Goal: Information Seeking & Learning: Learn about a topic

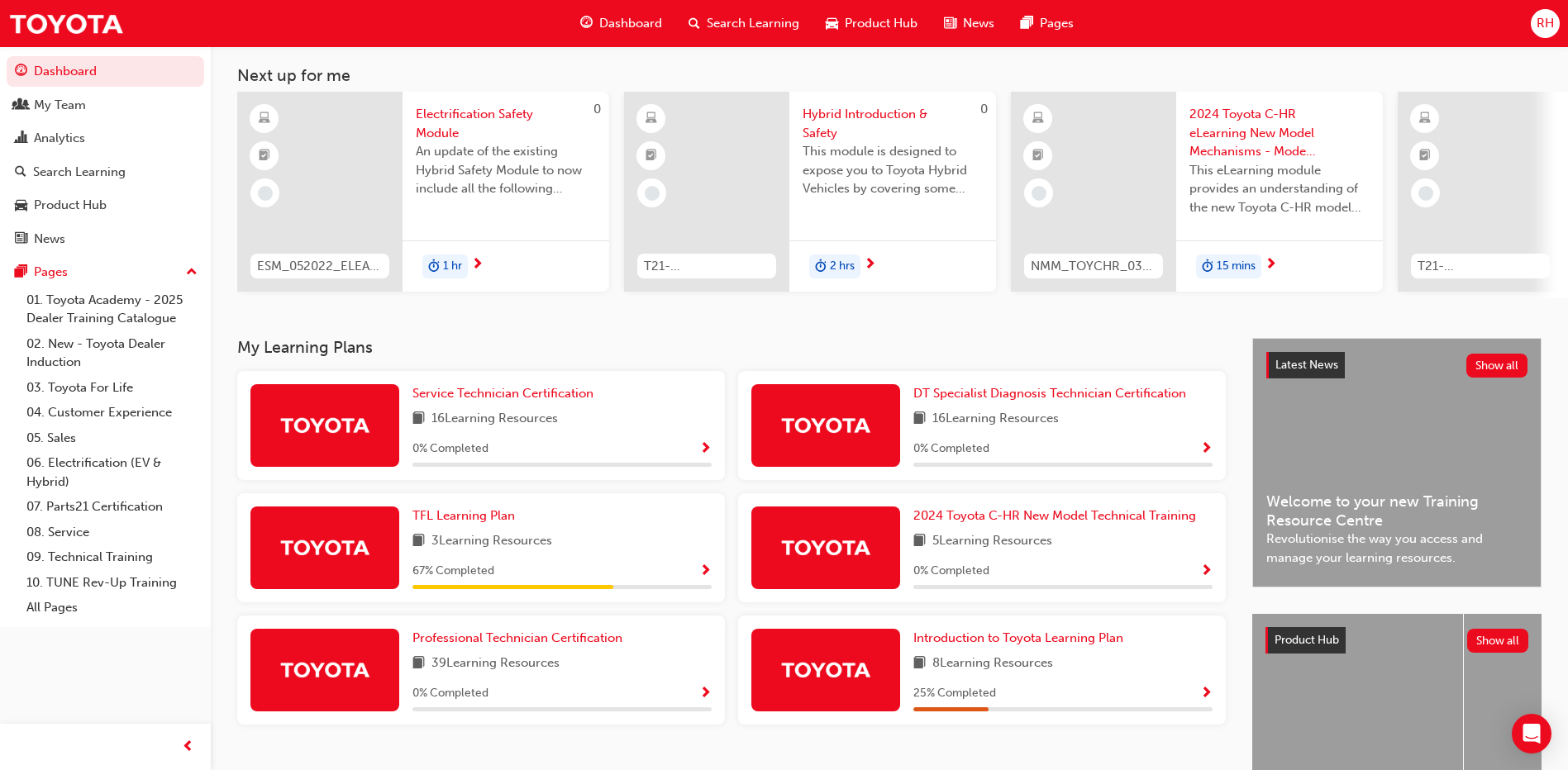
scroll to position [165, 0]
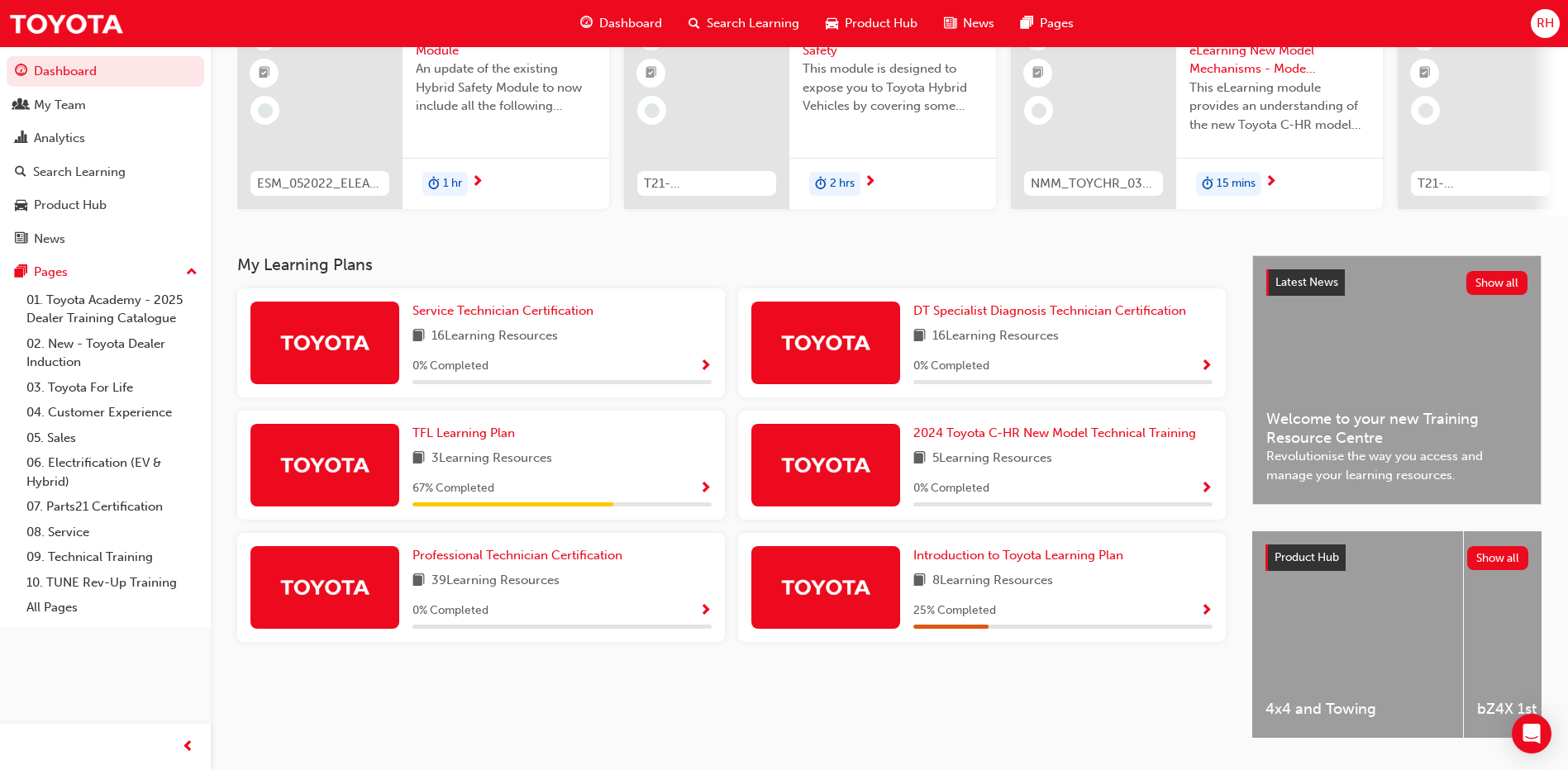
click at [711, 372] on span "Show Progress" at bounding box center [706, 367] width 13 height 15
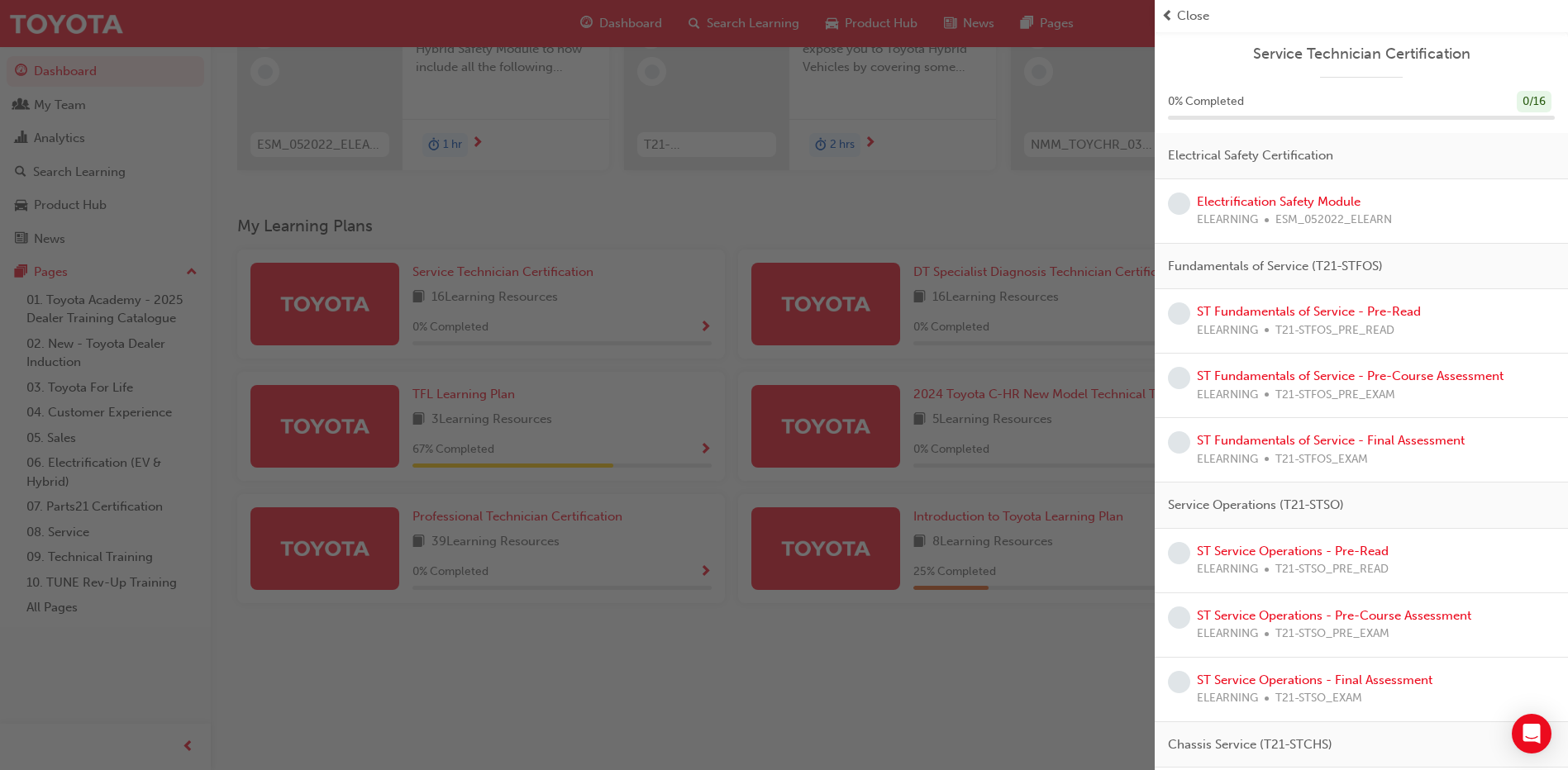
scroll to position [0, 0]
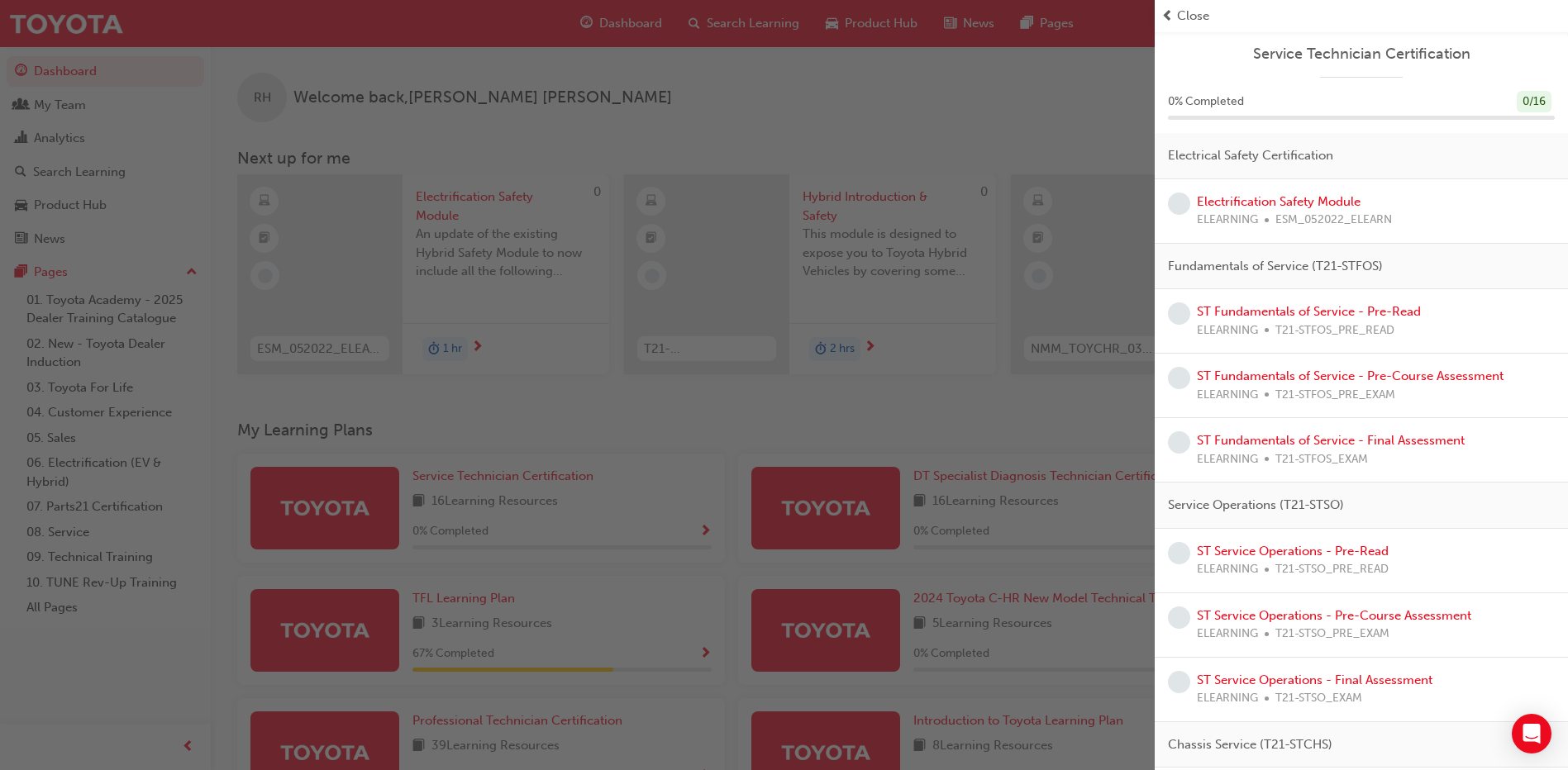
click at [923, 117] on div "button" at bounding box center [577, 385] width 1155 height 770
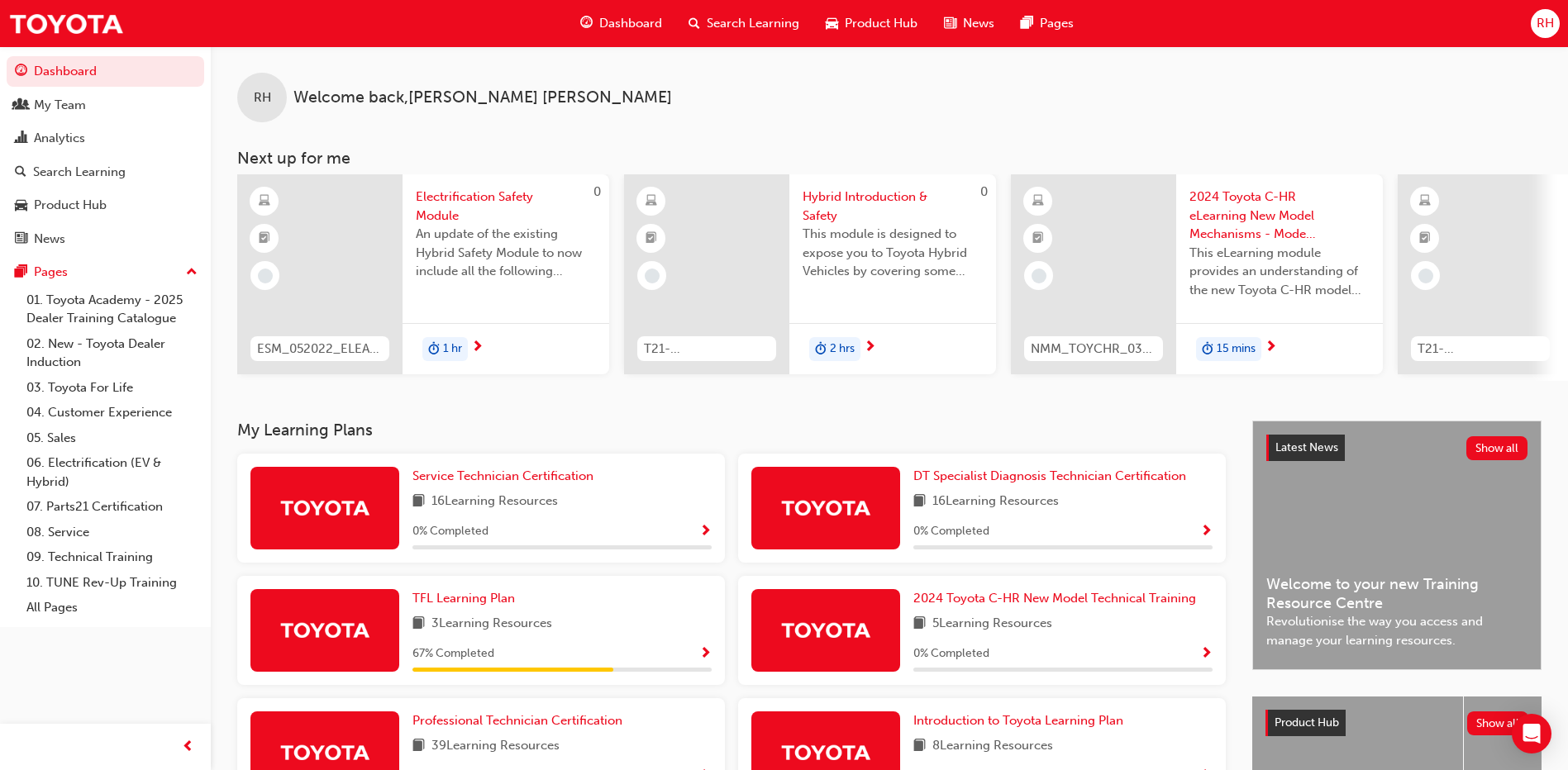
click at [897, 22] on span "Product Hub" at bounding box center [880, 23] width 73 height 19
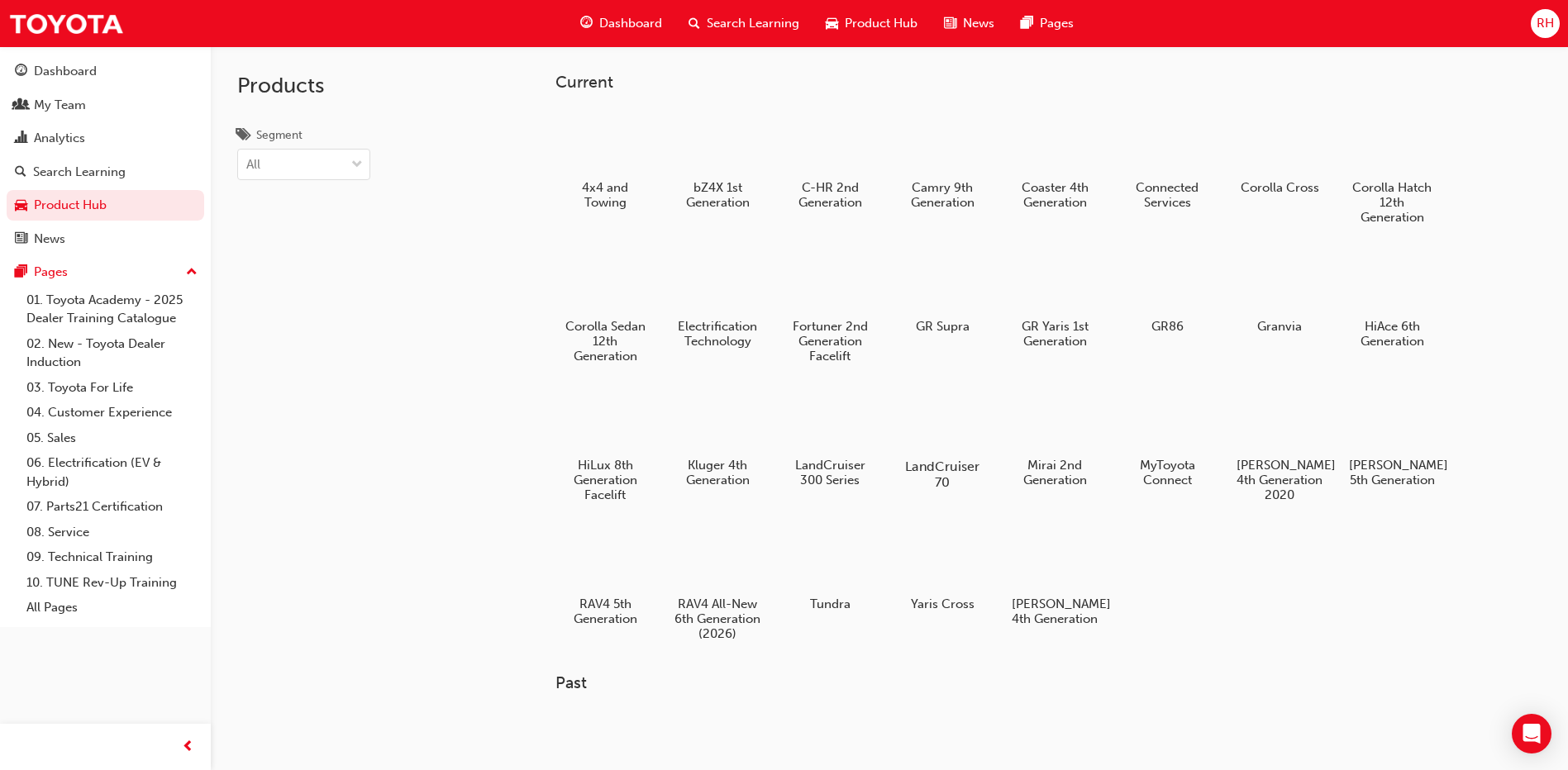
click at [966, 427] on div at bounding box center [943, 420] width 91 height 66
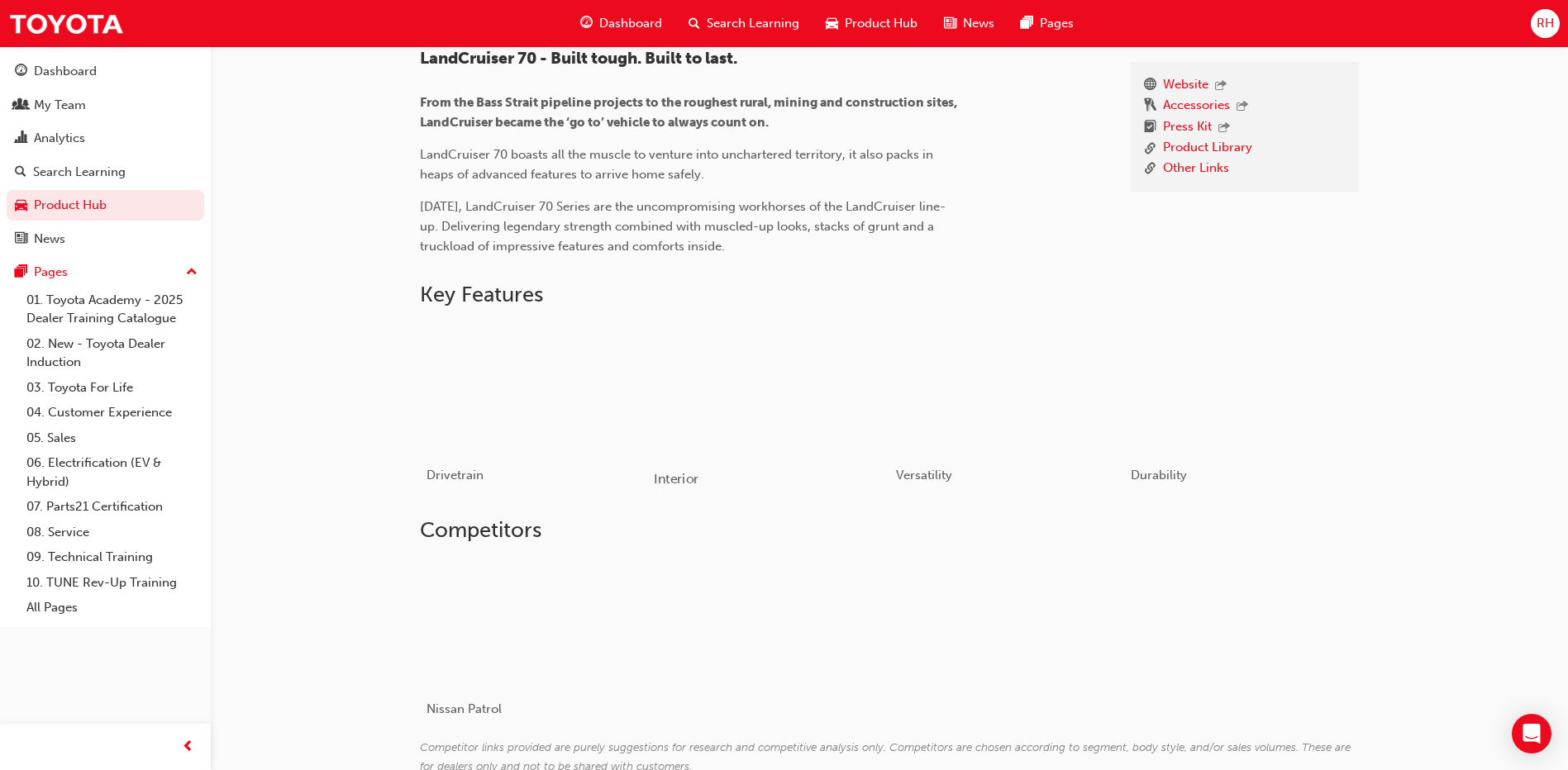
scroll to position [579, 0]
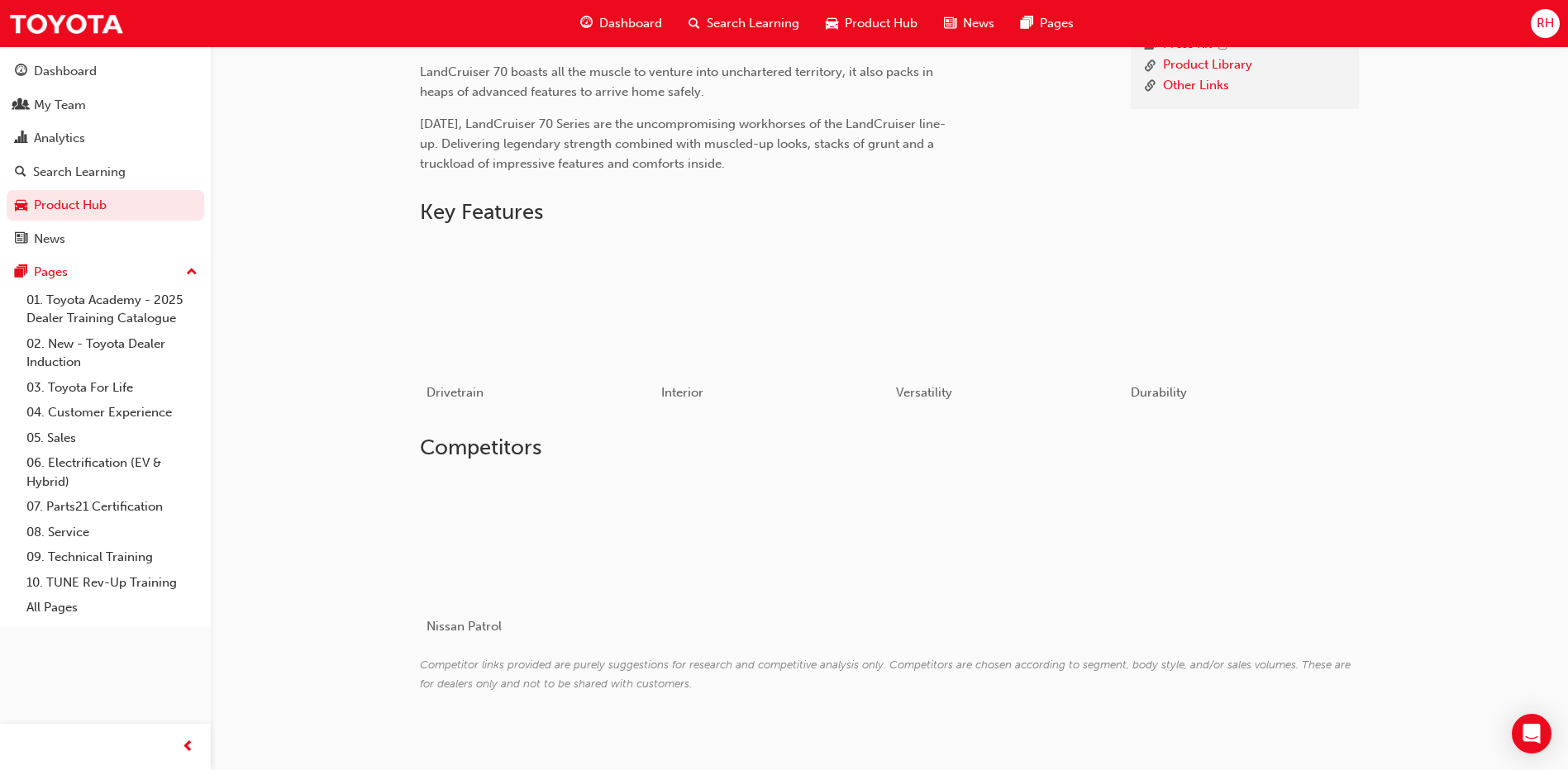
click at [943, 19] on div "News" at bounding box center [969, 23] width 77 height 34
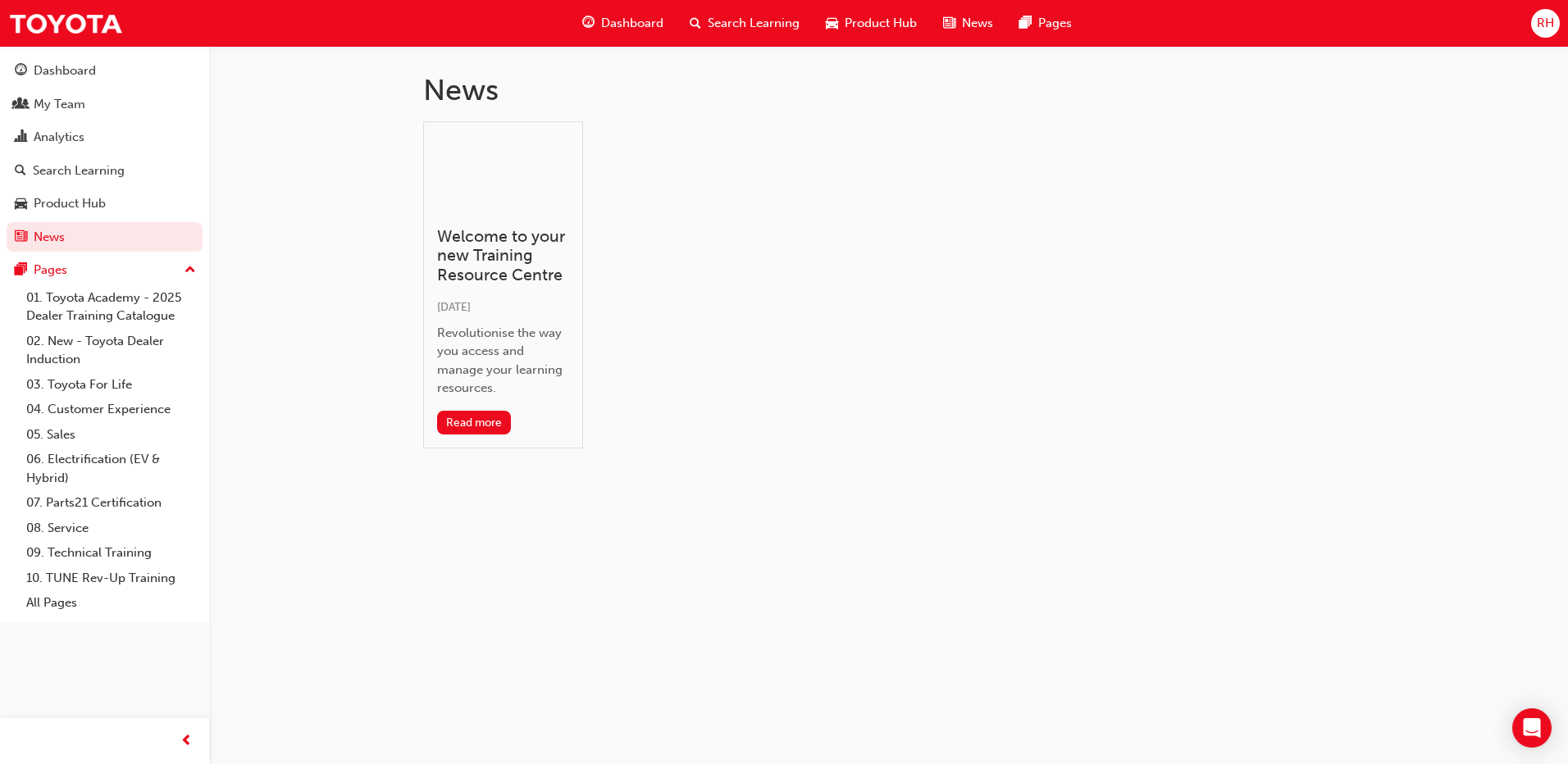
click at [868, 27] on span "Product Hub" at bounding box center [880, 23] width 72 height 19
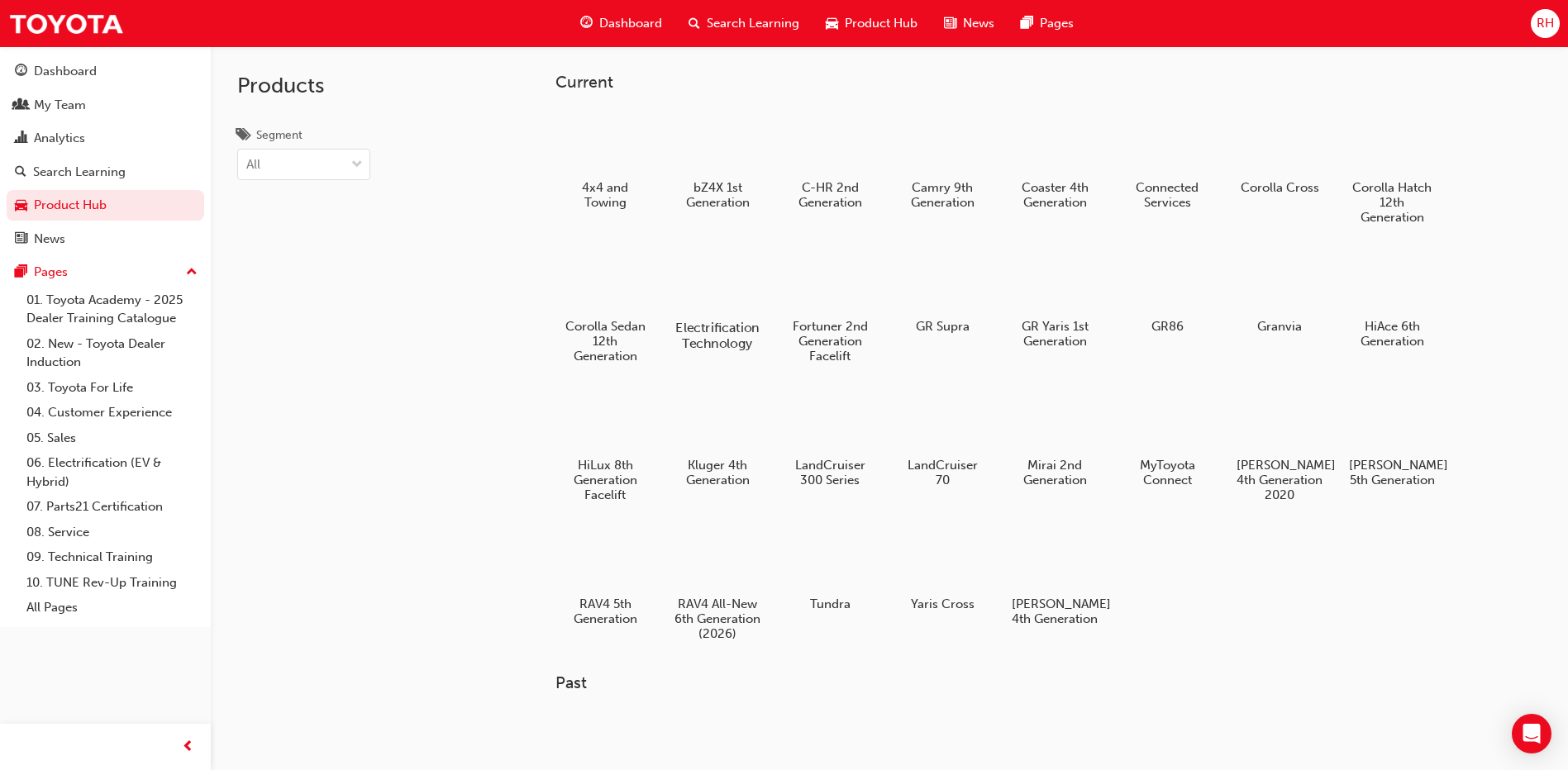
click at [717, 283] on div at bounding box center [718, 281] width 91 height 66
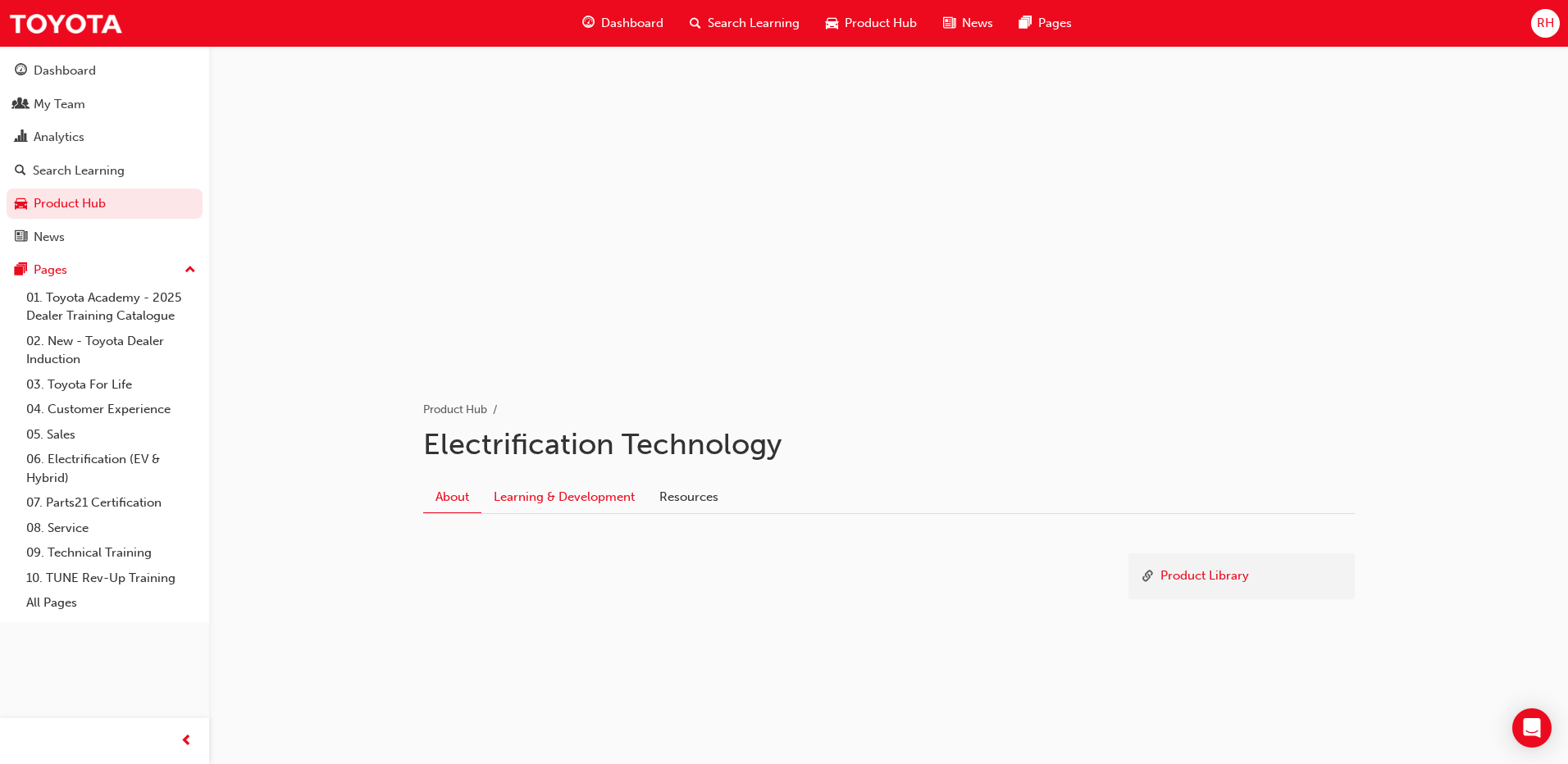
click at [605, 503] on link "Learning & Development" at bounding box center [564, 496] width 165 height 31
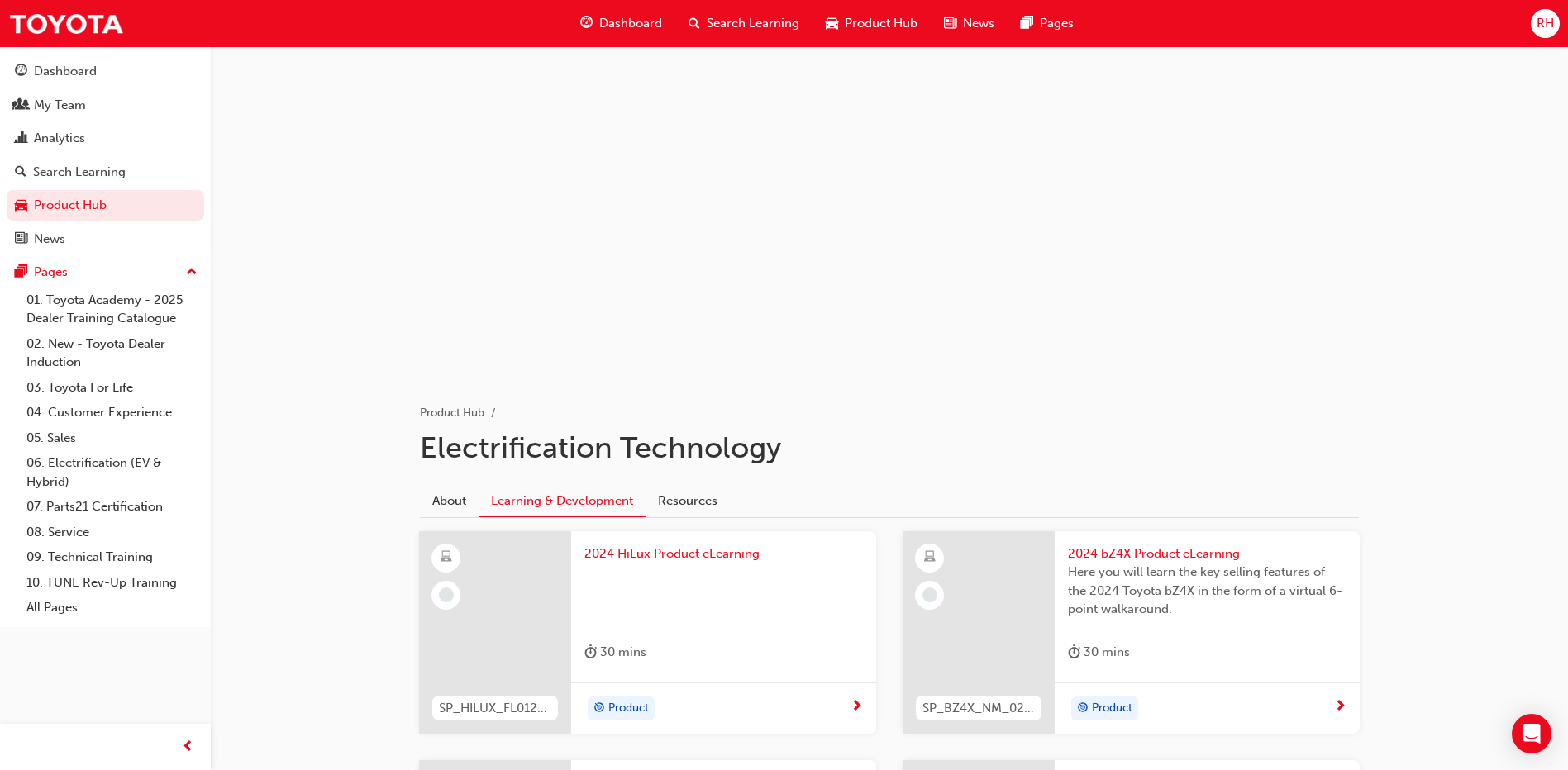
click at [878, 28] on span "Product Hub" at bounding box center [880, 23] width 73 height 19
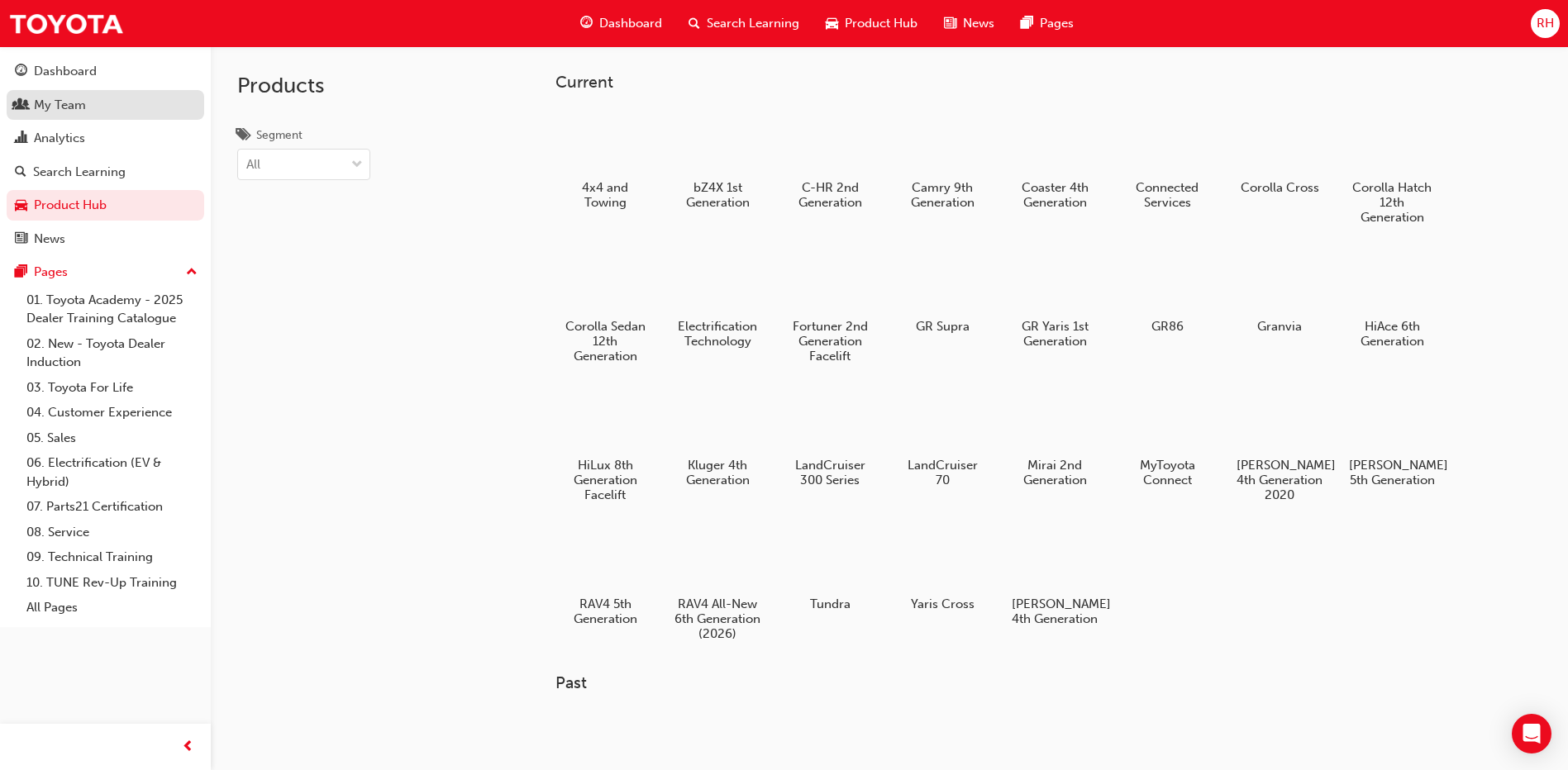
click at [65, 113] on div "My Team" at bounding box center [60, 105] width 52 height 19
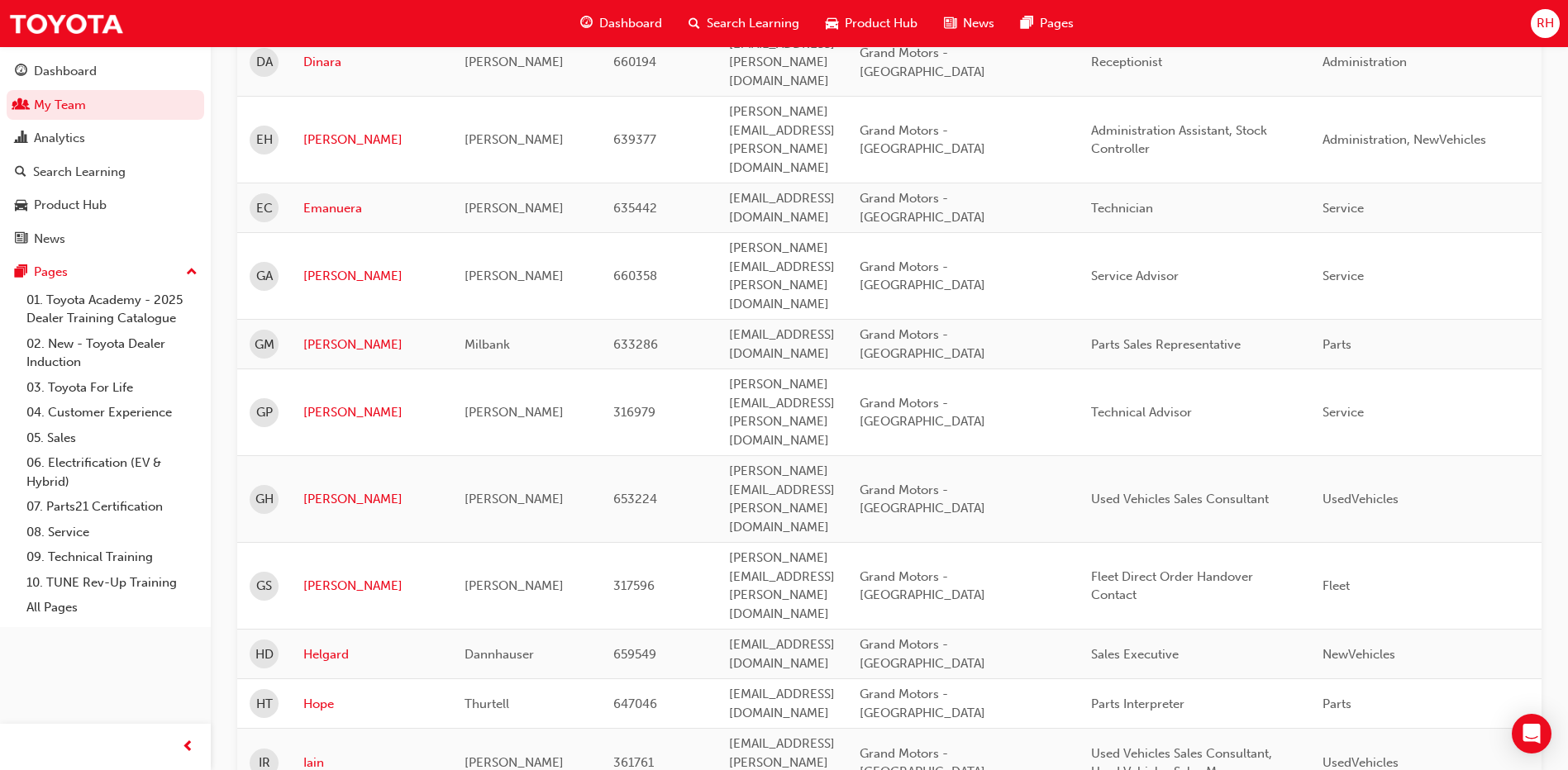
scroll to position [1918, 0]
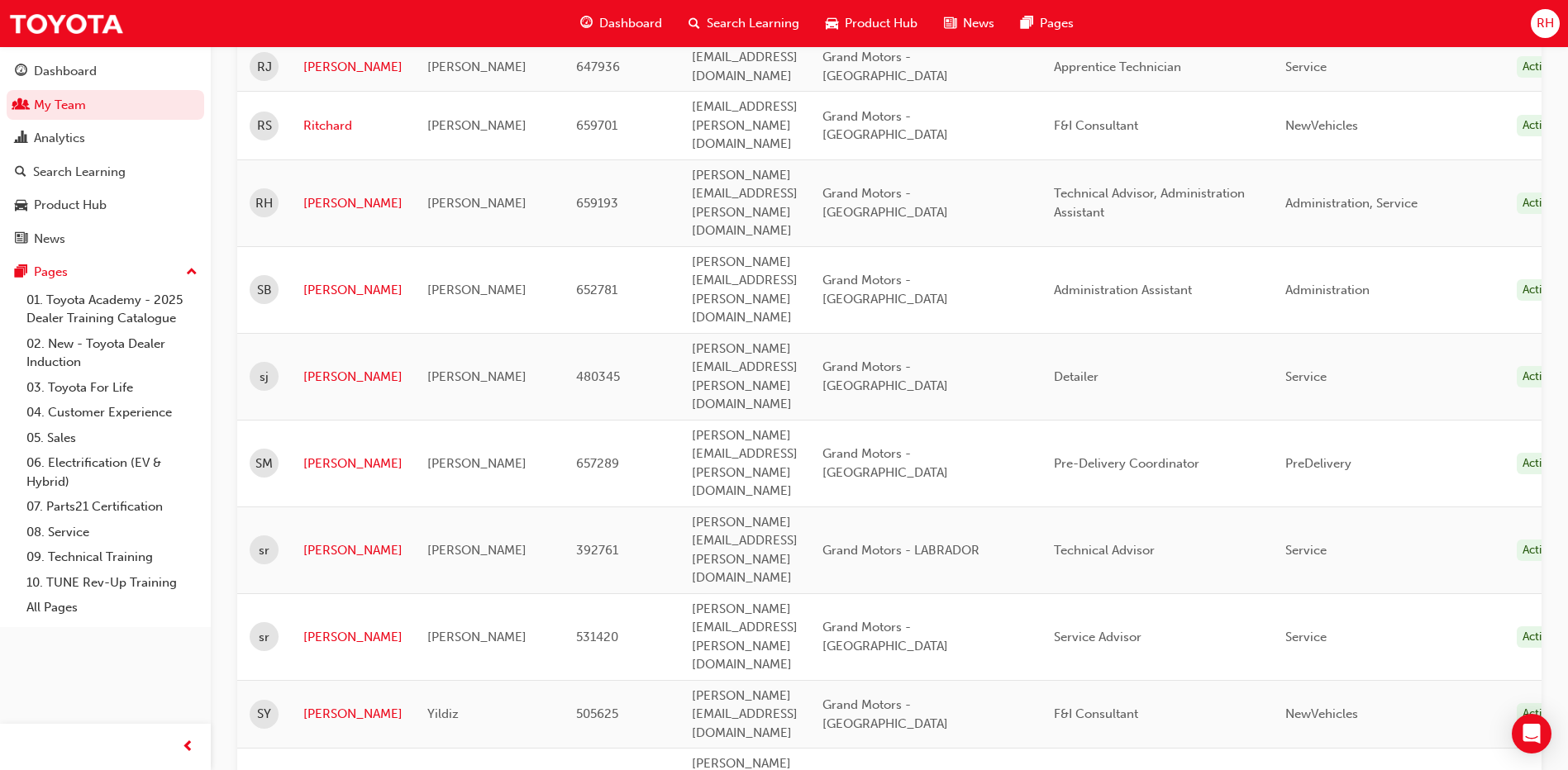
scroll to position [1671, 0]
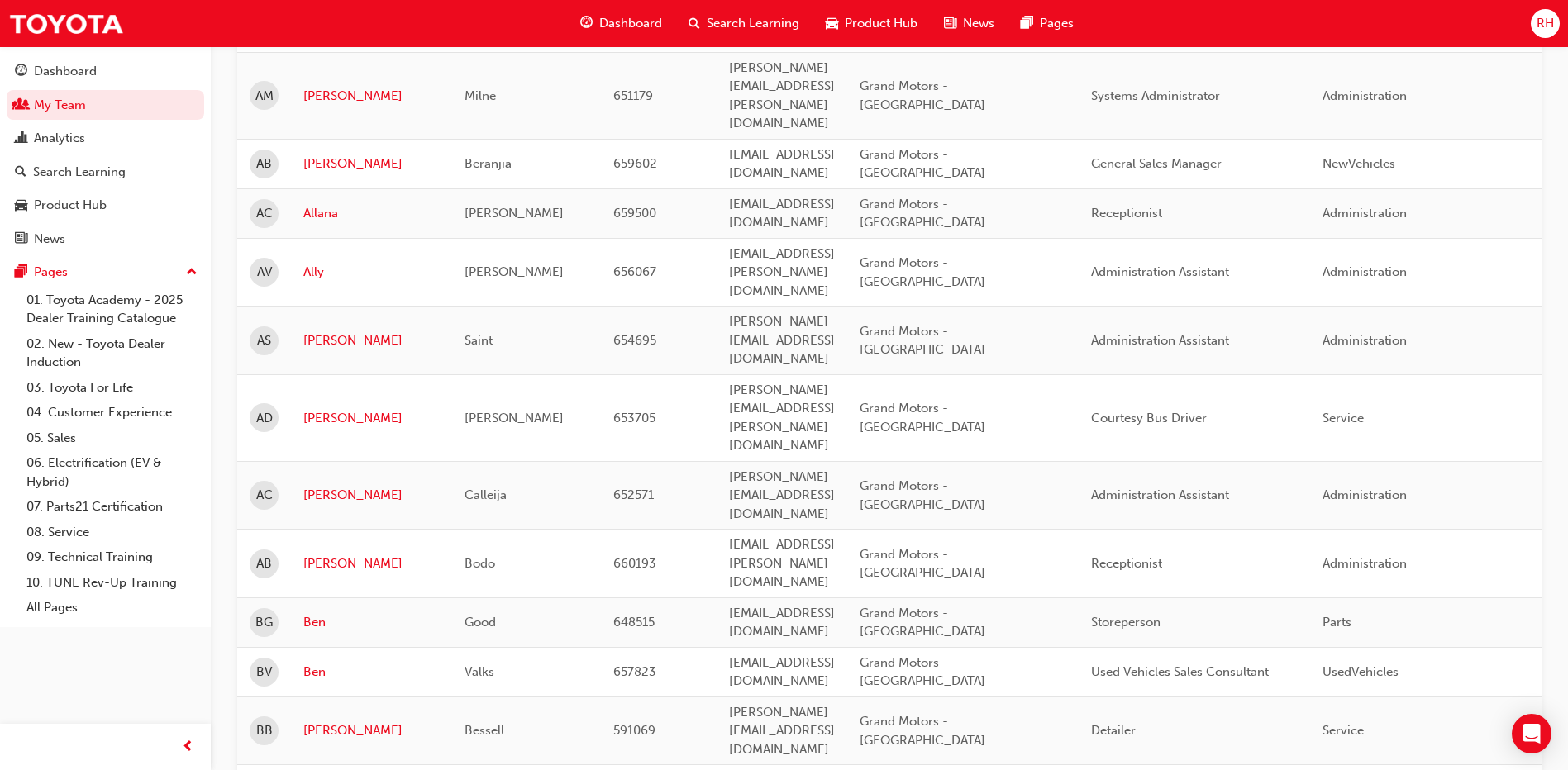
scroll to position [0, 0]
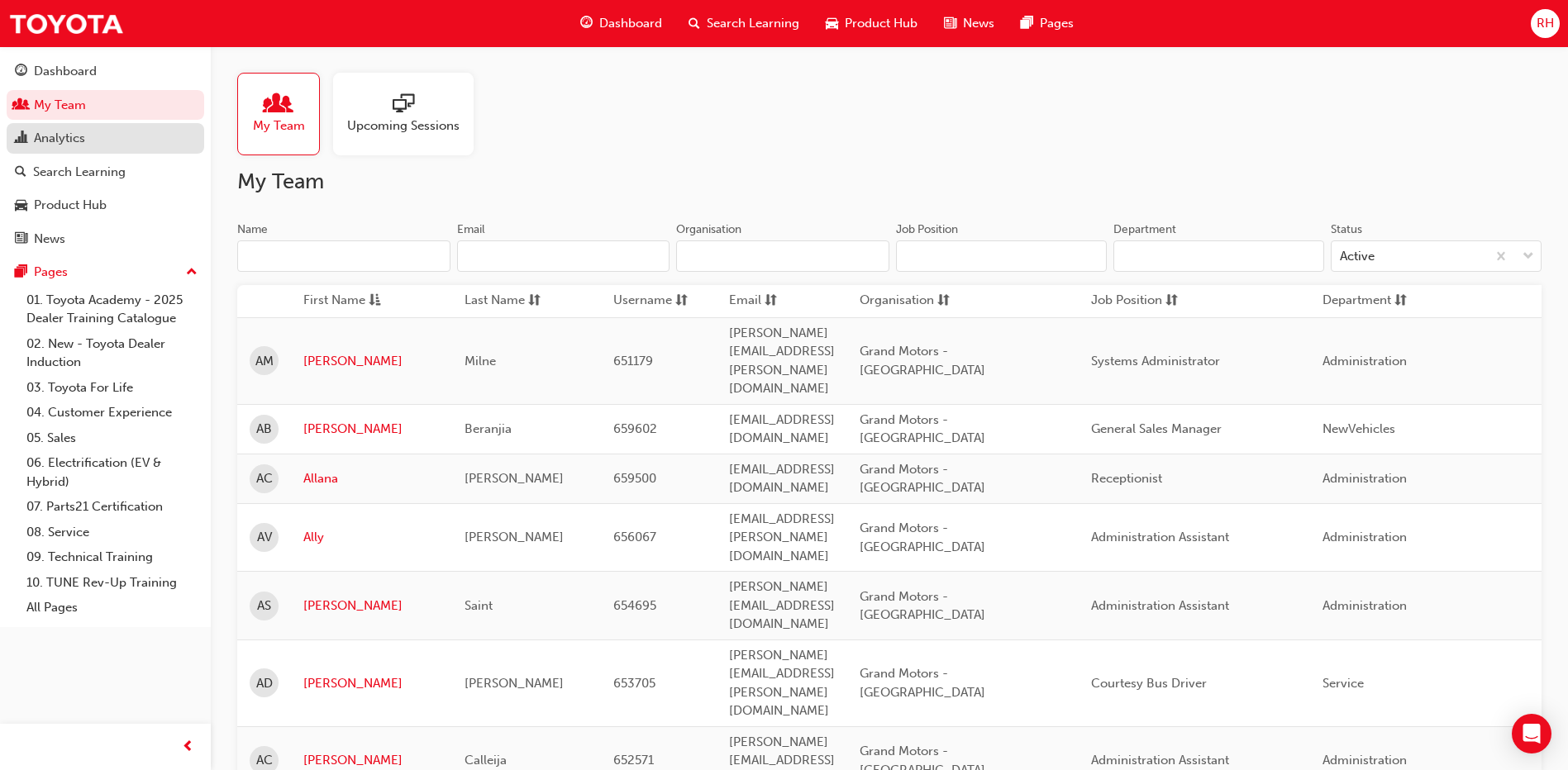
click at [65, 131] on div "Analytics" at bounding box center [59, 138] width 51 height 19
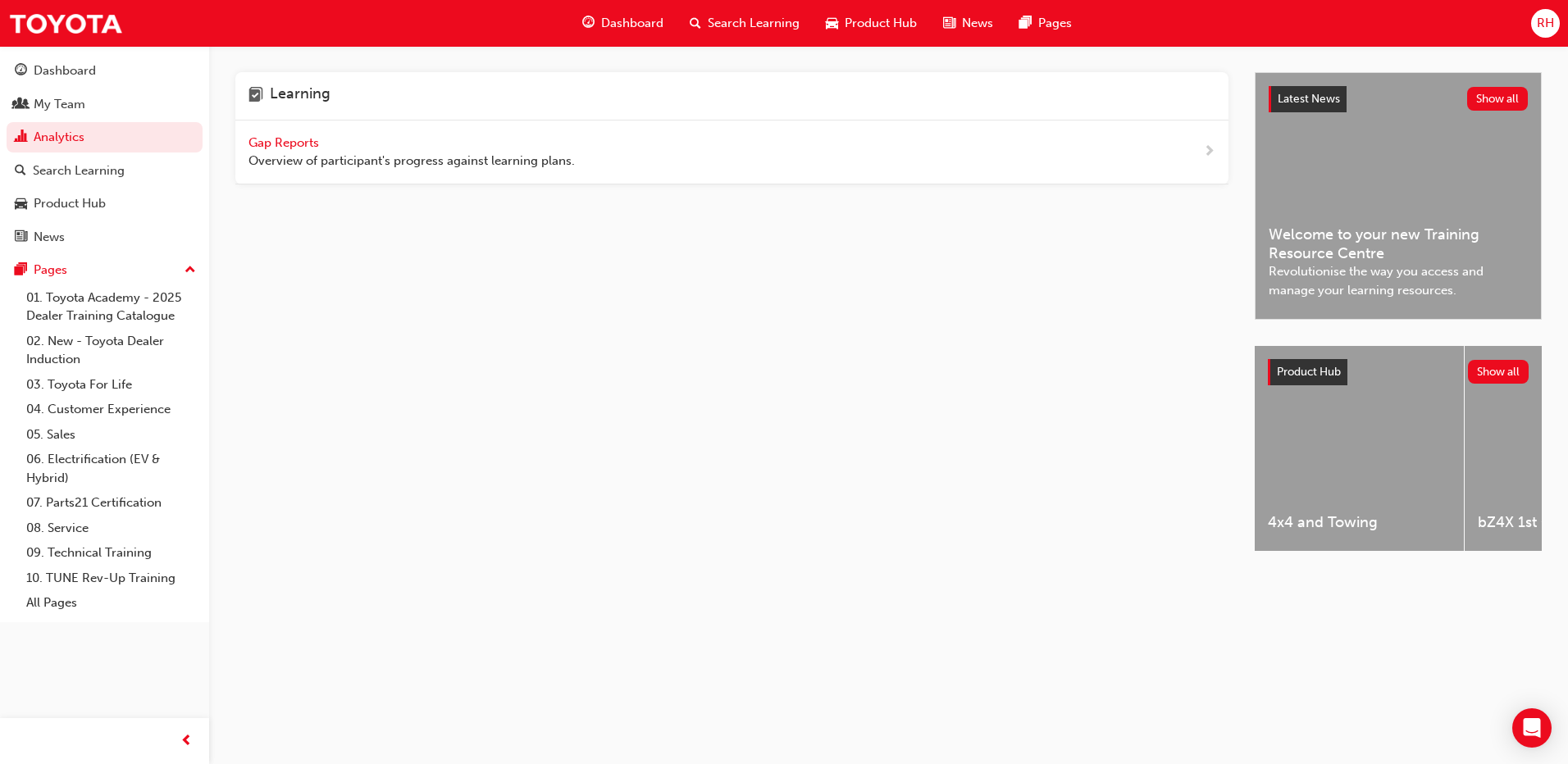
click at [281, 152] on span "Overview of participant's progress against learning plans." at bounding box center [411, 161] width 326 height 19
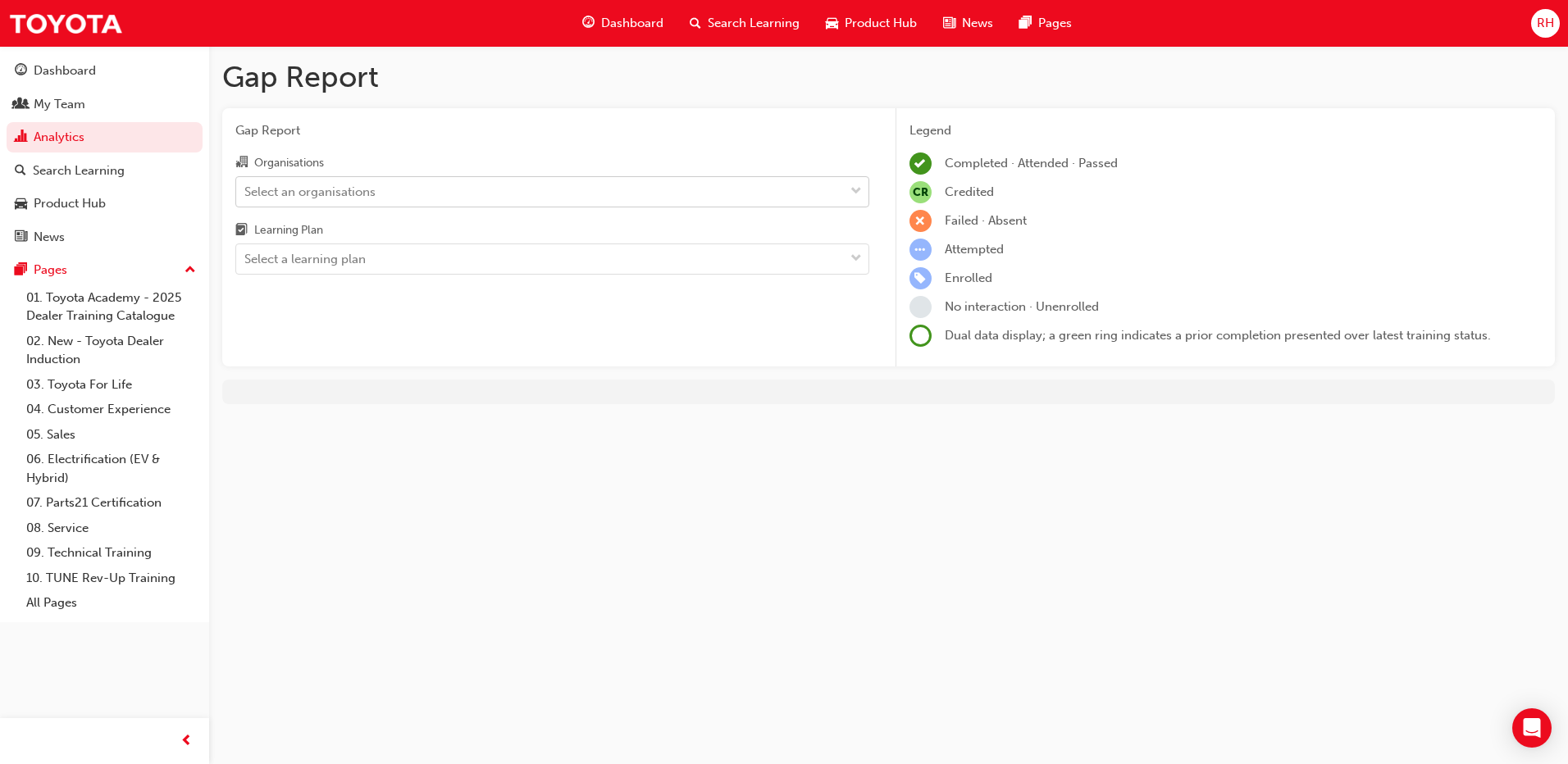
click at [708, 192] on div "Select an organisations" at bounding box center [540, 191] width 607 height 28
click at [246, 192] on input "Organisations Select an organisations" at bounding box center [245, 191] width 2 height 14
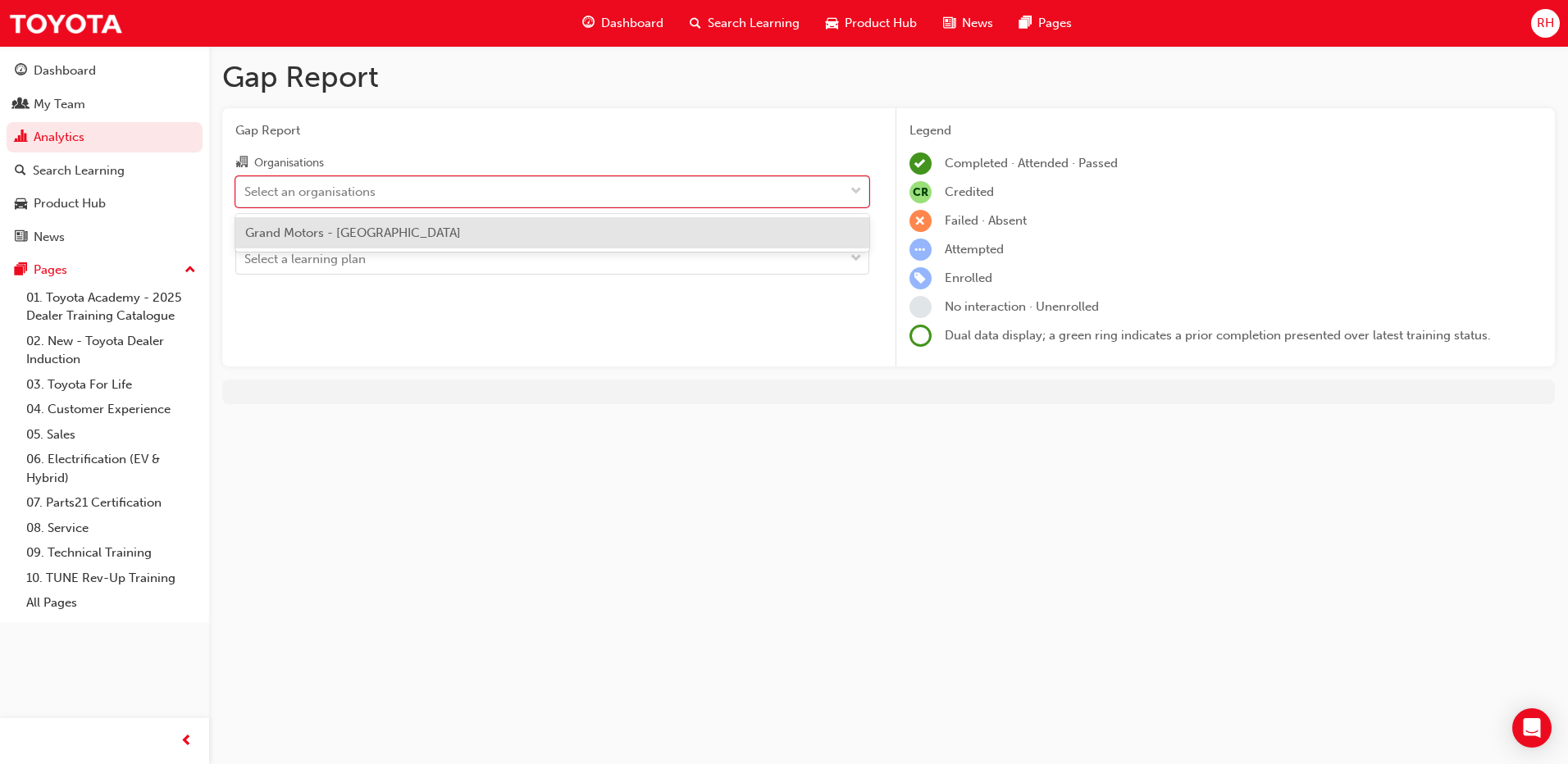
click at [652, 236] on div "Grand Motors - [GEOGRAPHIC_DATA]" at bounding box center [552, 233] width 634 height 32
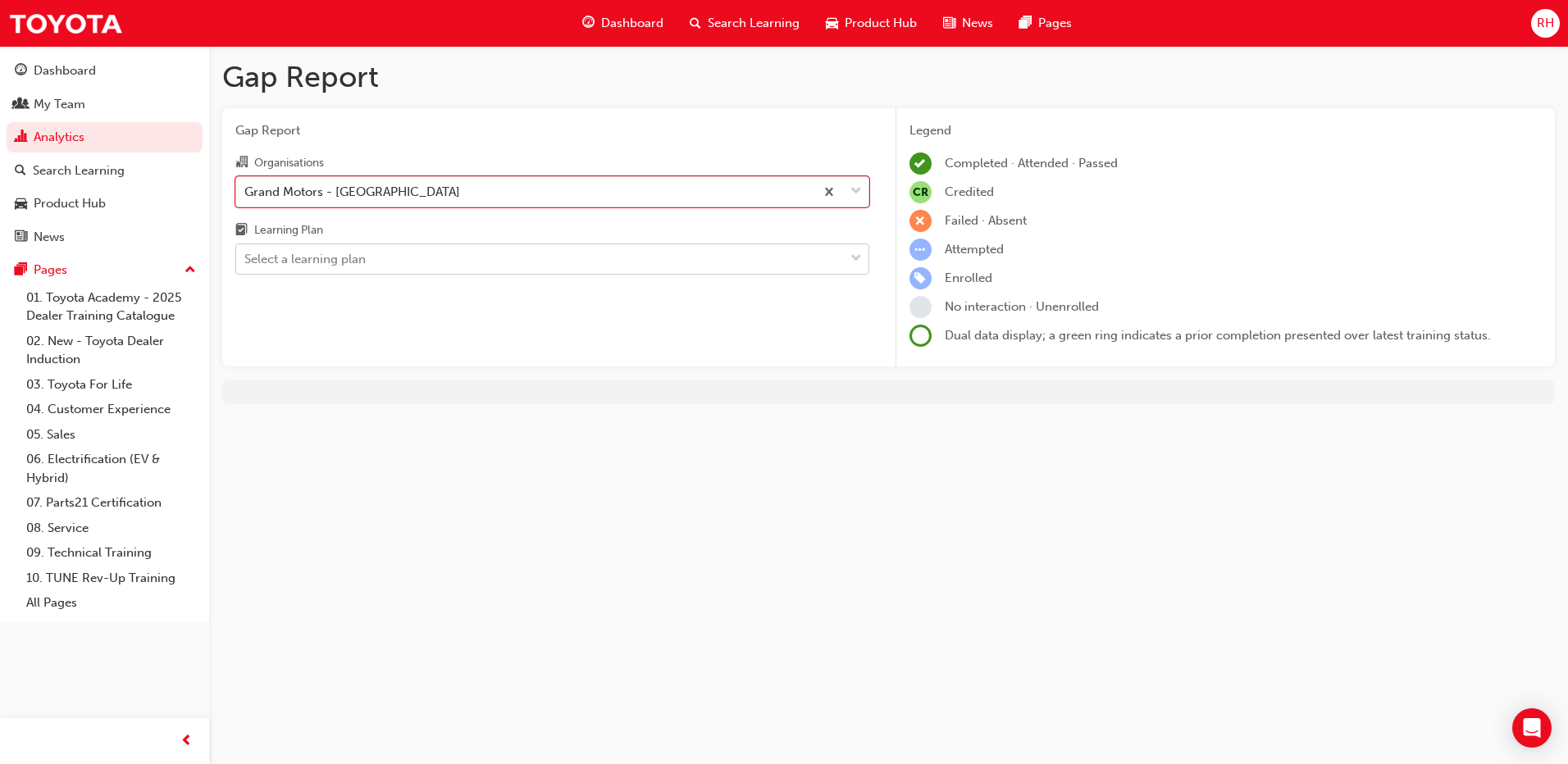
click at [579, 264] on div "Select a learning plan" at bounding box center [540, 260] width 607 height 28
click at [246, 264] on input "Learning Plan Select a learning plan" at bounding box center [245, 259] width 2 height 14
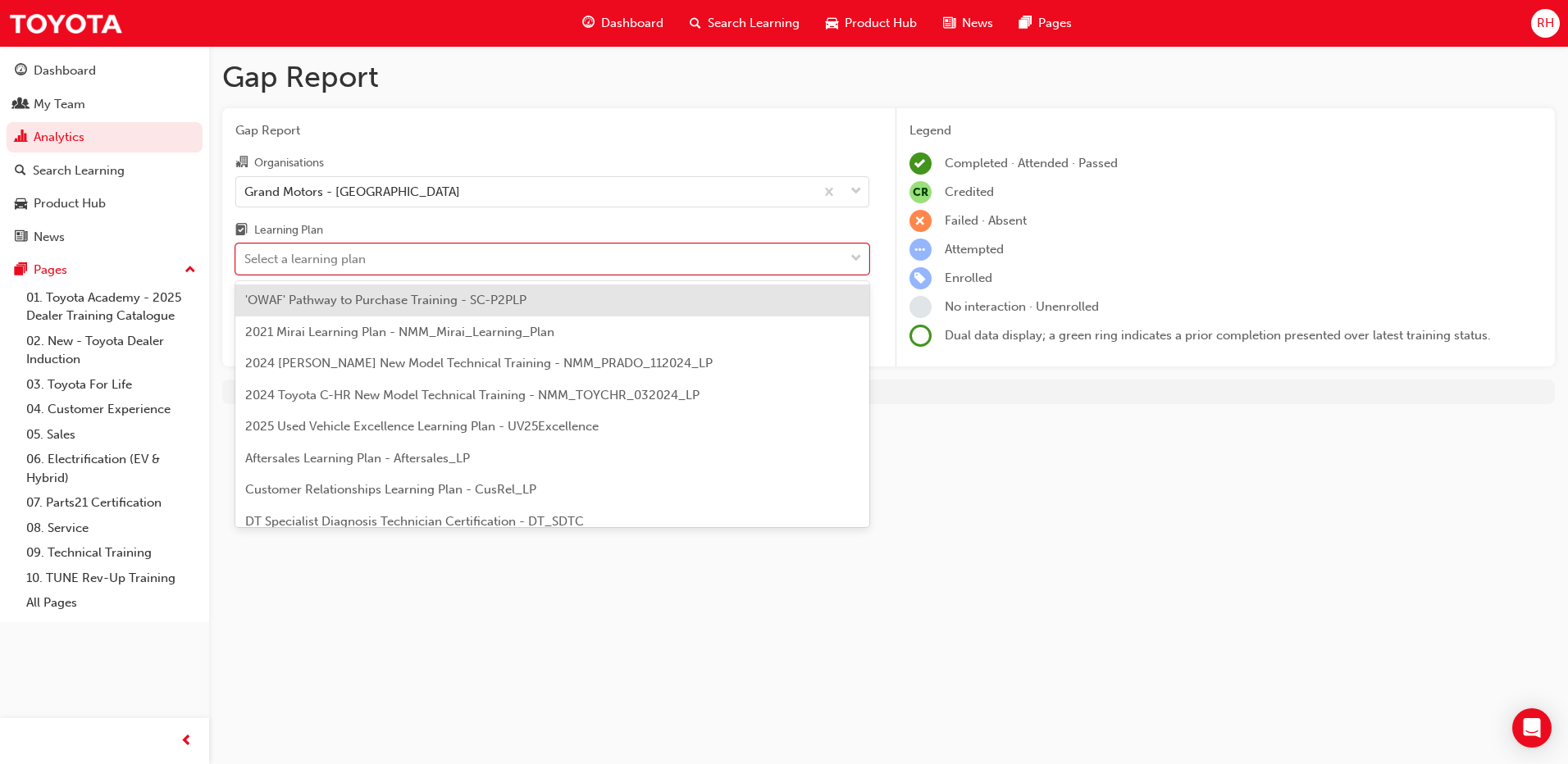
click at [399, 363] on span "2024 [PERSON_NAME] New Model Technical Training - NMM_PRADO_112024_LP" at bounding box center [479, 363] width 468 height 15
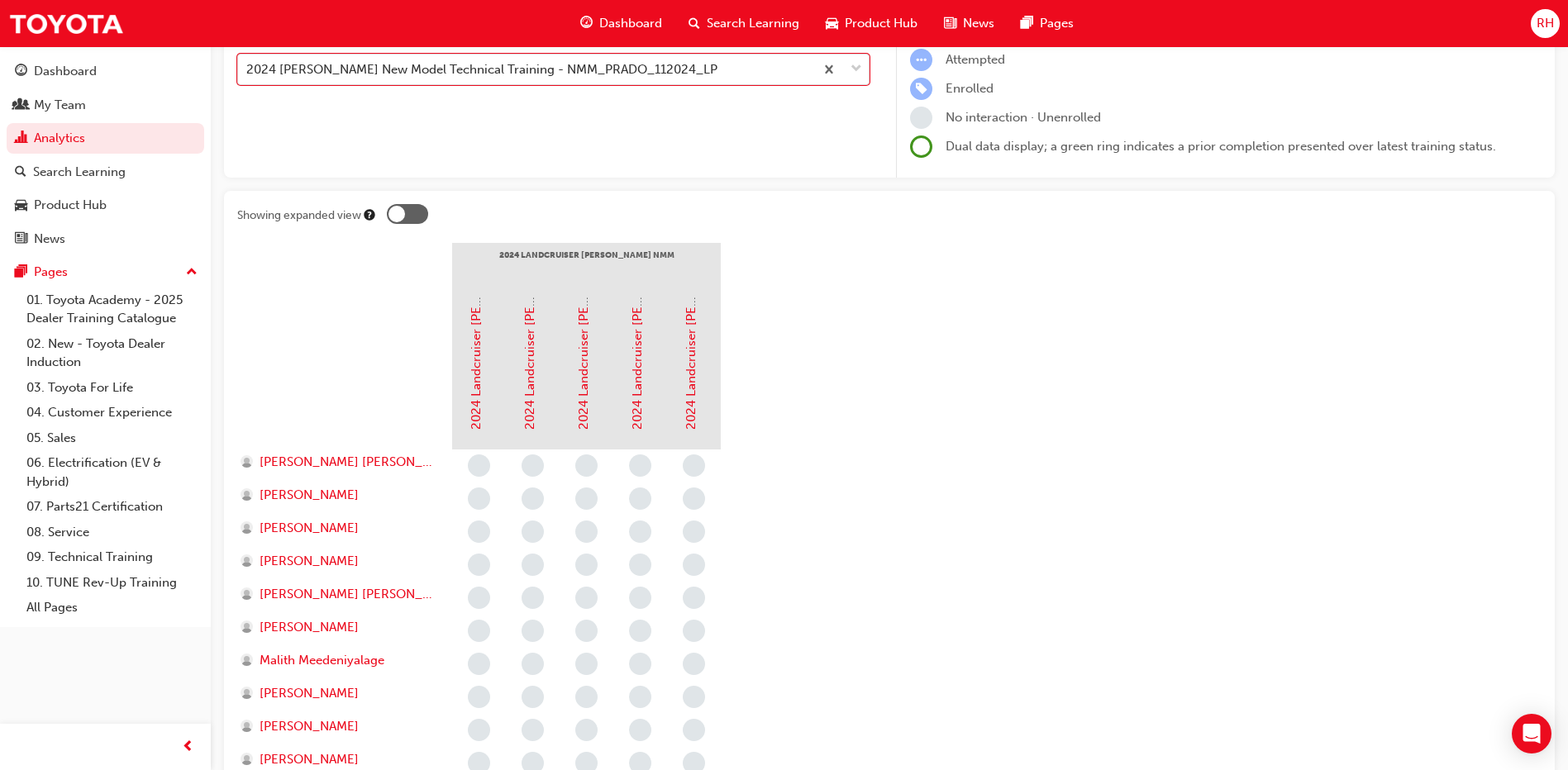
scroll to position [109, 0]
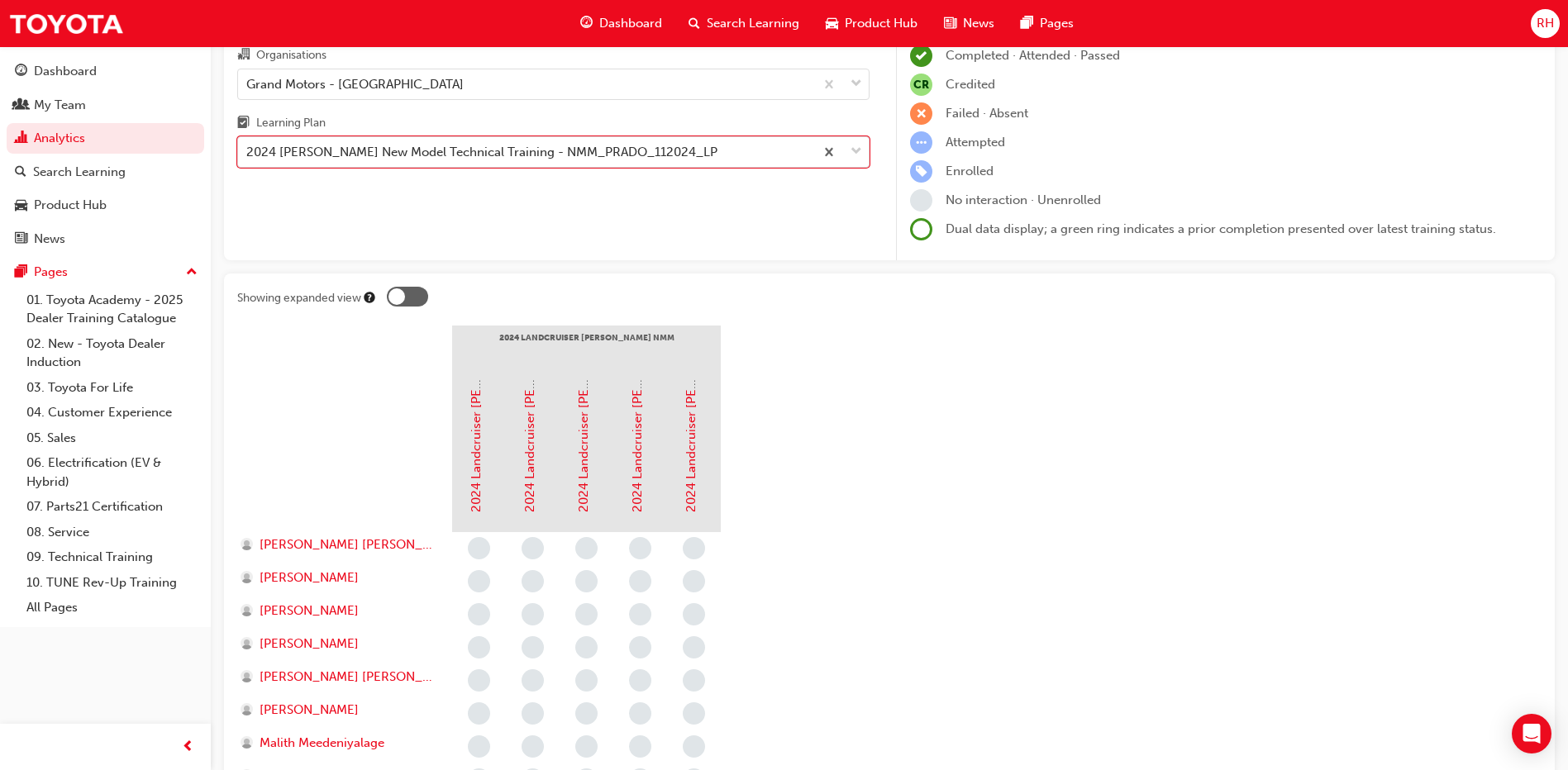
click at [407, 293] on div at bounding box center [408, 297] width 41 height 20
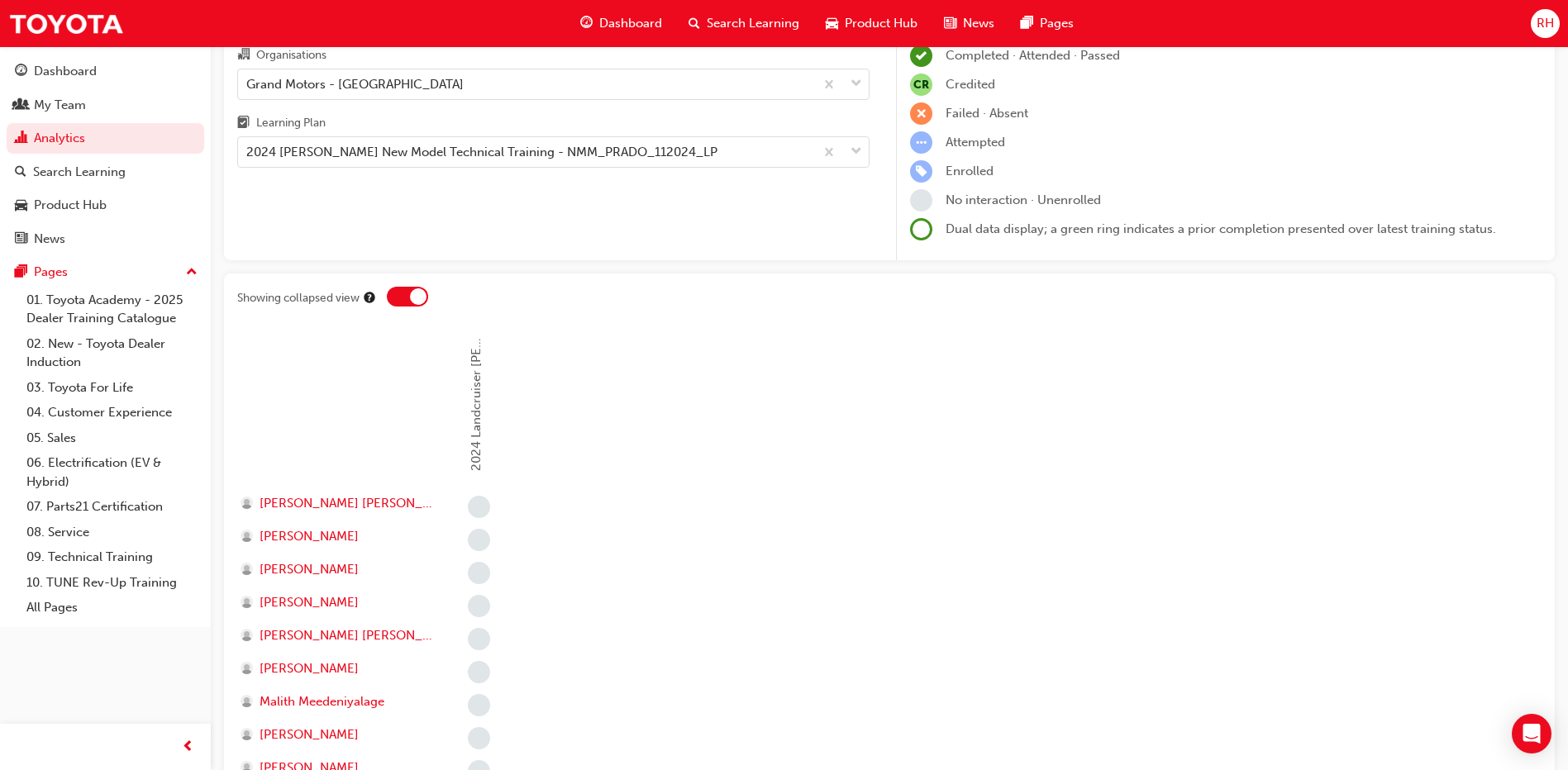
click at [405, 303] on div at bounding box center [408, 297] width 41 height 20
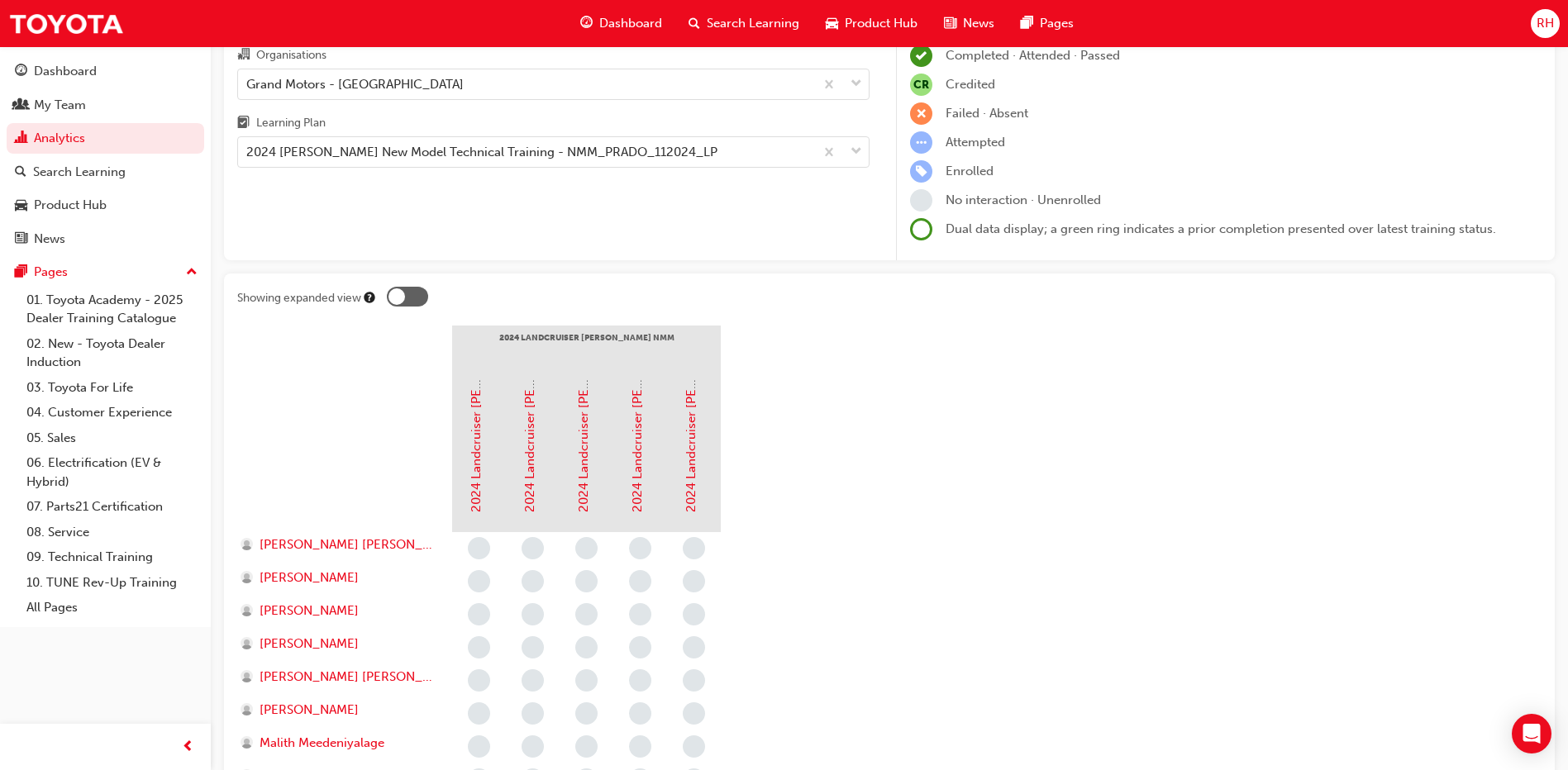
scroll to position [0, 0]
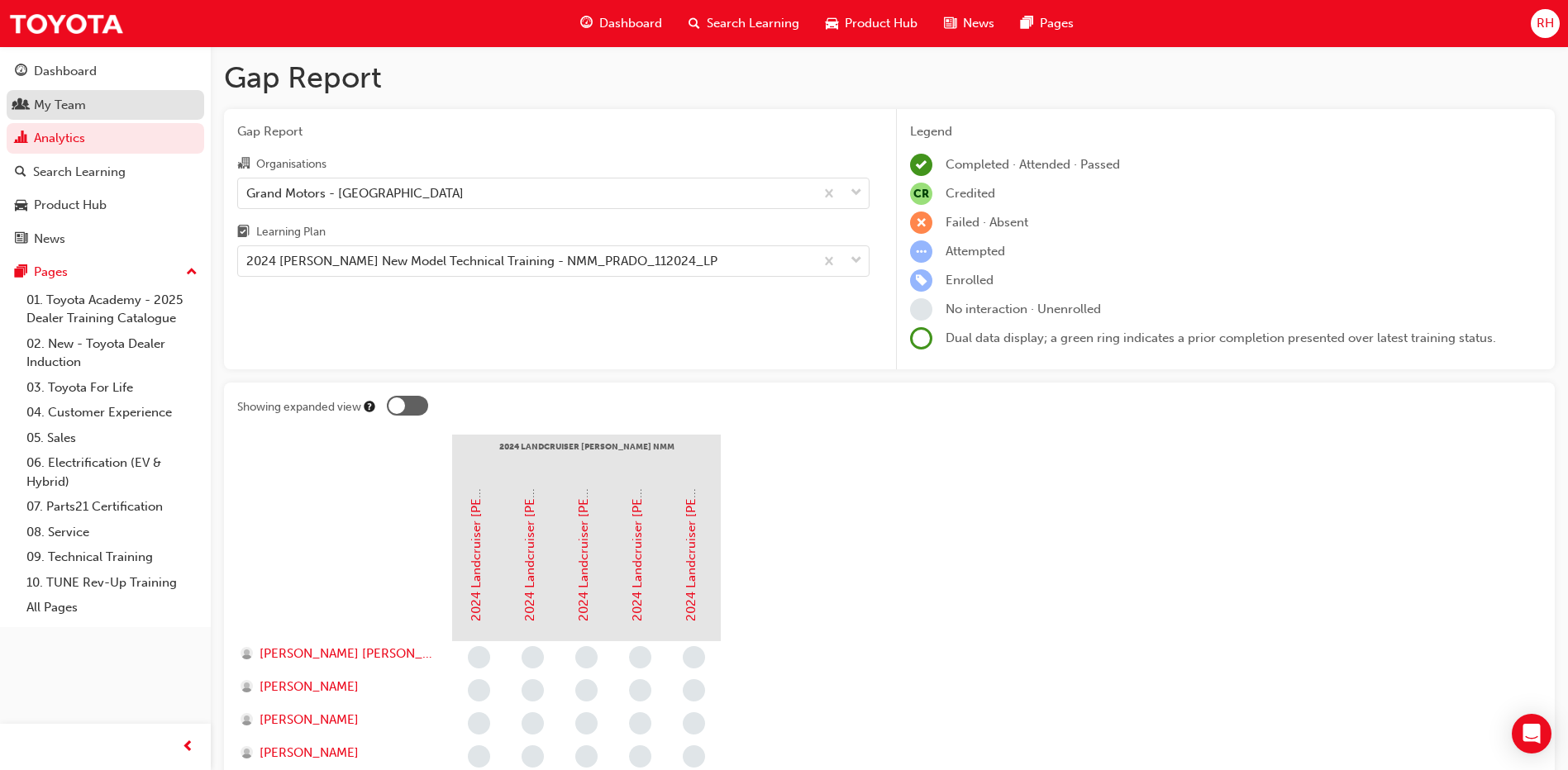
click at [101, 107] on div "My Team" at bounding box center [106, 105] width 181 height 21
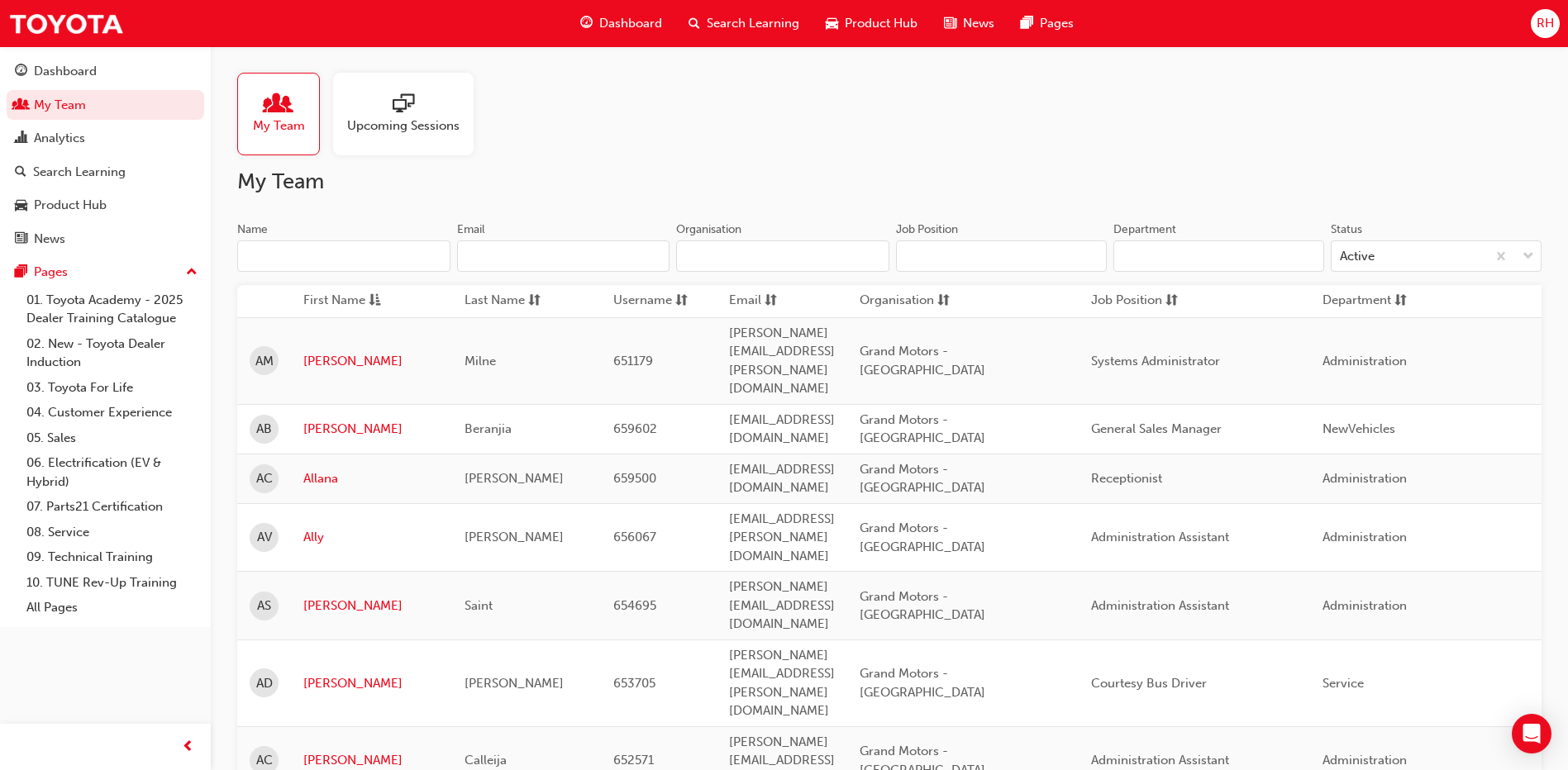
click at [1409, 252] on div "Active" at bounding box center [1409, 256] width 154 height 29
click at [1342, 252] on input "Status Active" at bounding box center [1341, 256] width 2 height 14
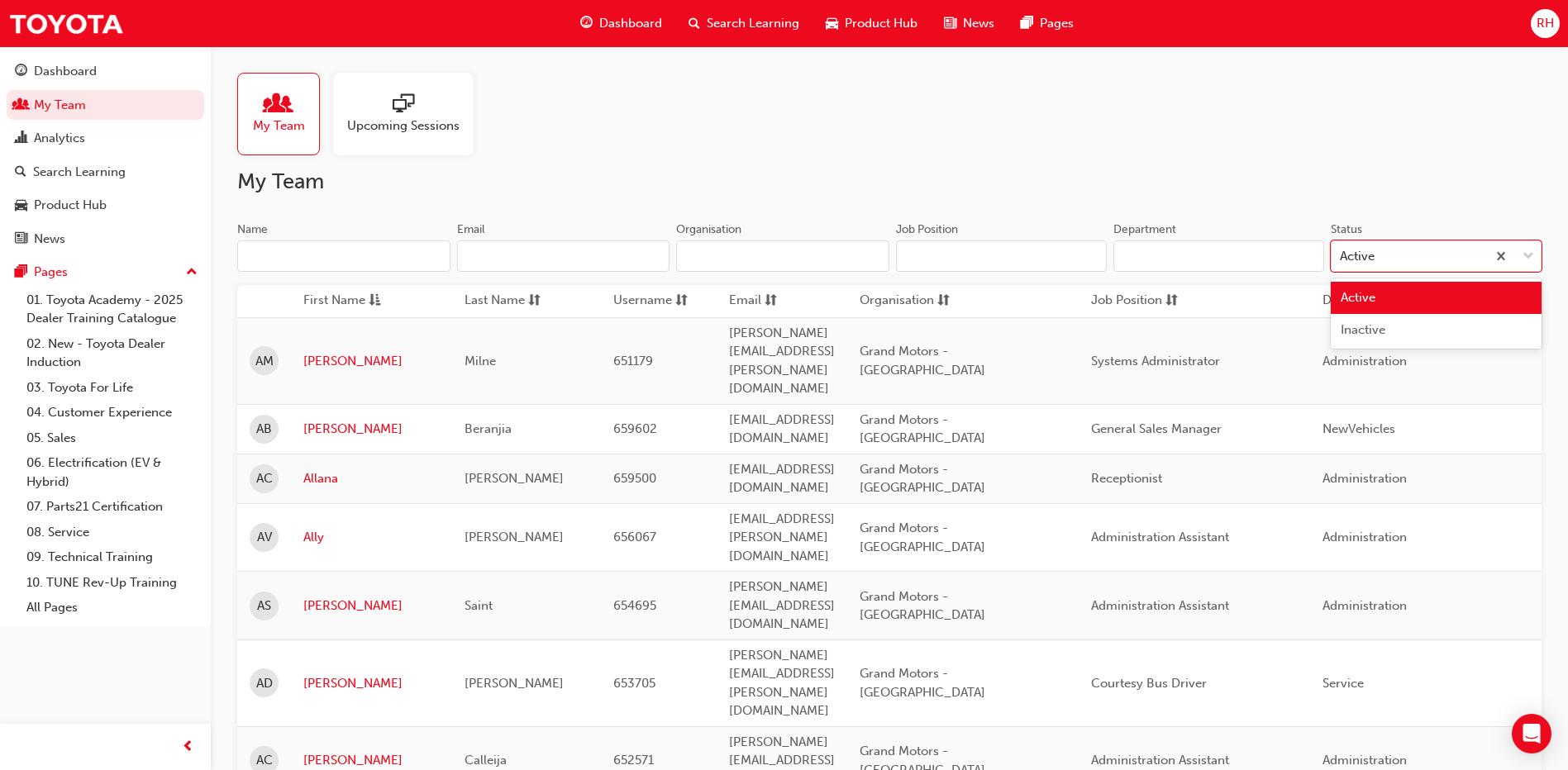
click at [1331, 145] on div "My Team Upcoming Sessions" at bounding box center [889, 114] width 1304 height 82
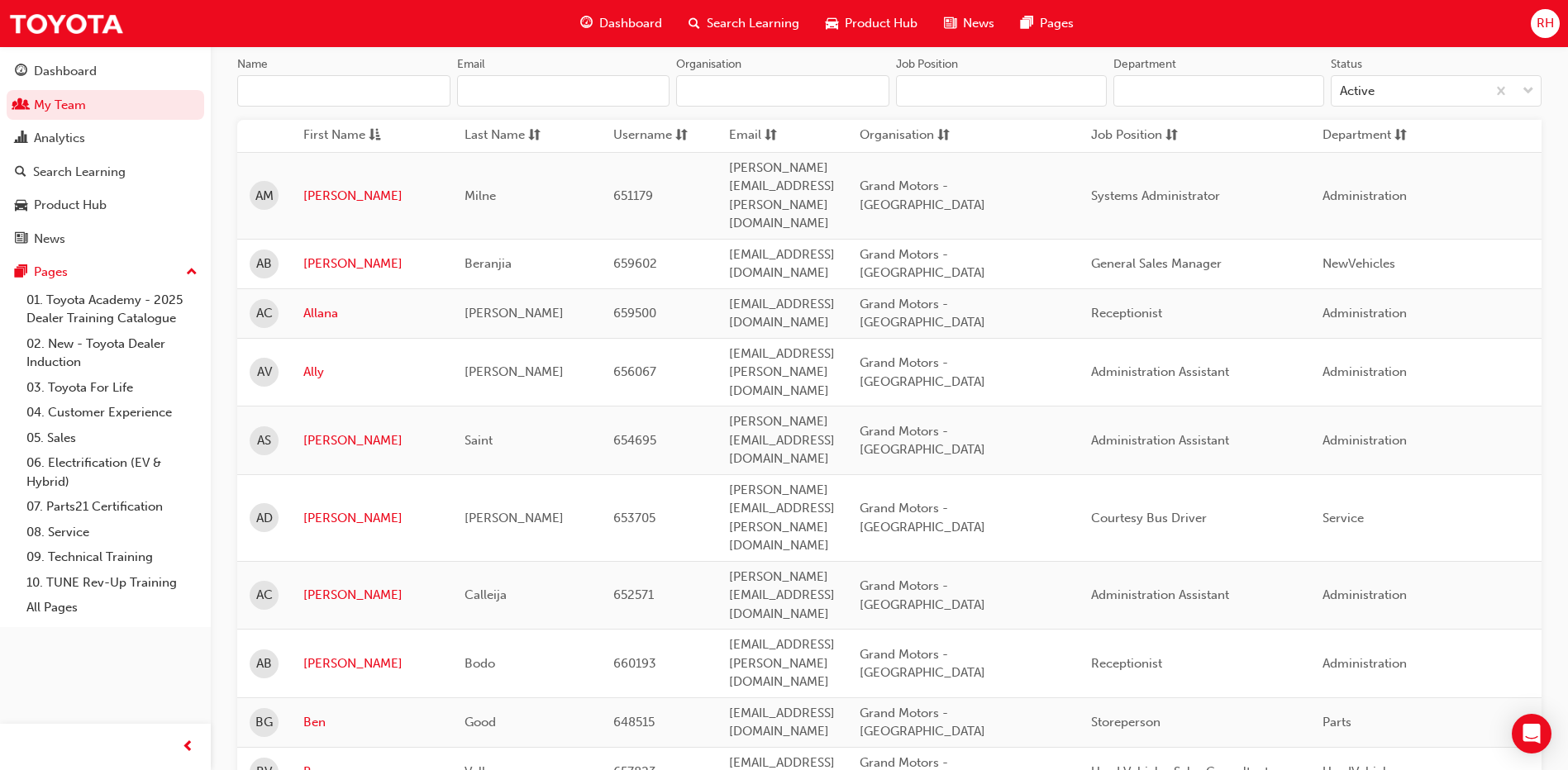
scroll to position [413, 0]
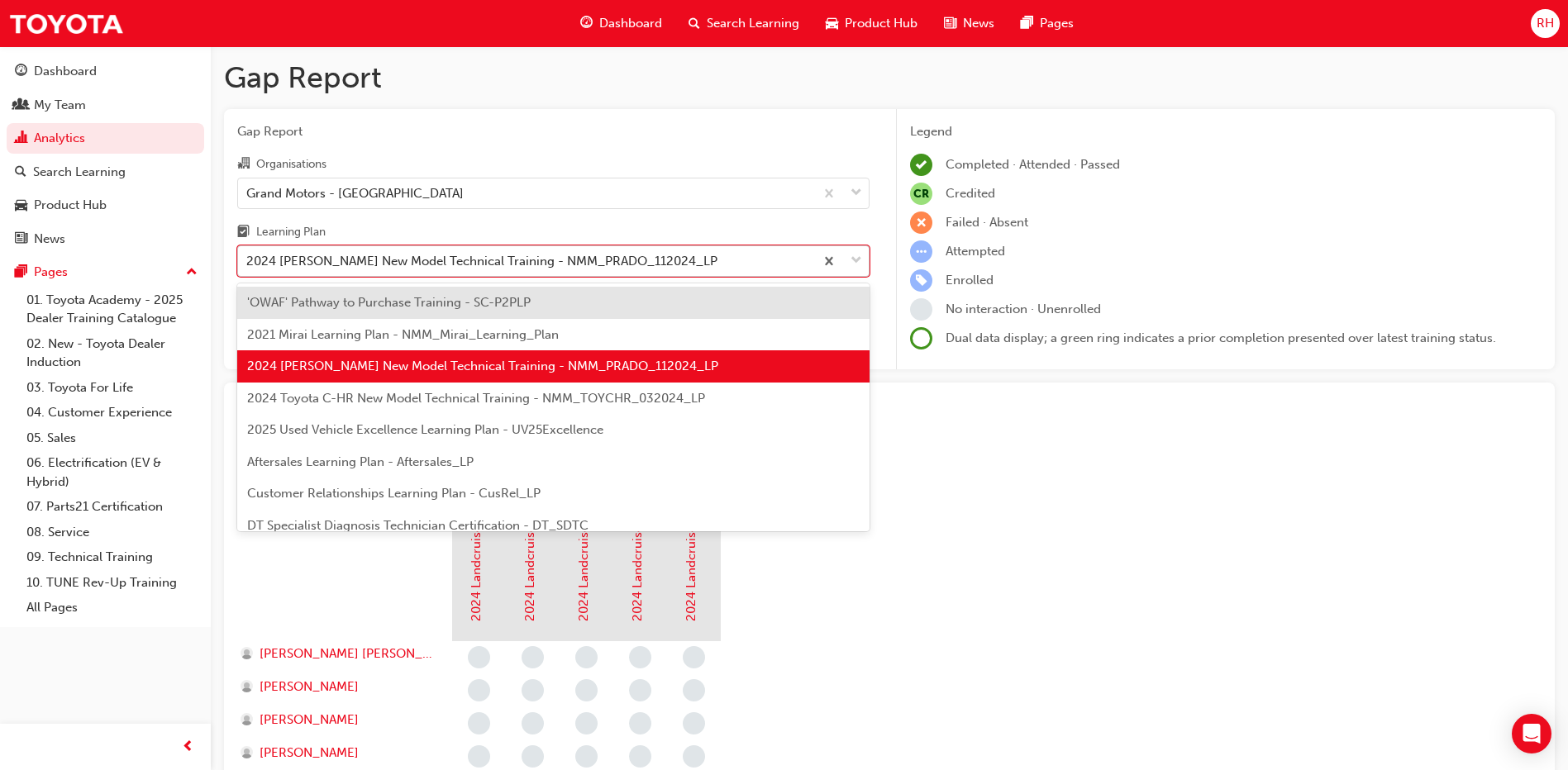
click at [611, 266] on div "2024 [PERSON_NAME] New Model Technical Training - NMM_PRADO_112024_LP" at bounding box center [482, 261] width 472 height 19
click at [248, 266] on input "Learning Plan option 'OWAF' Pathway to Purchase Training - SC-P2PLP focused, 1 …" at bounding box center [247, 261] width 2 height 14
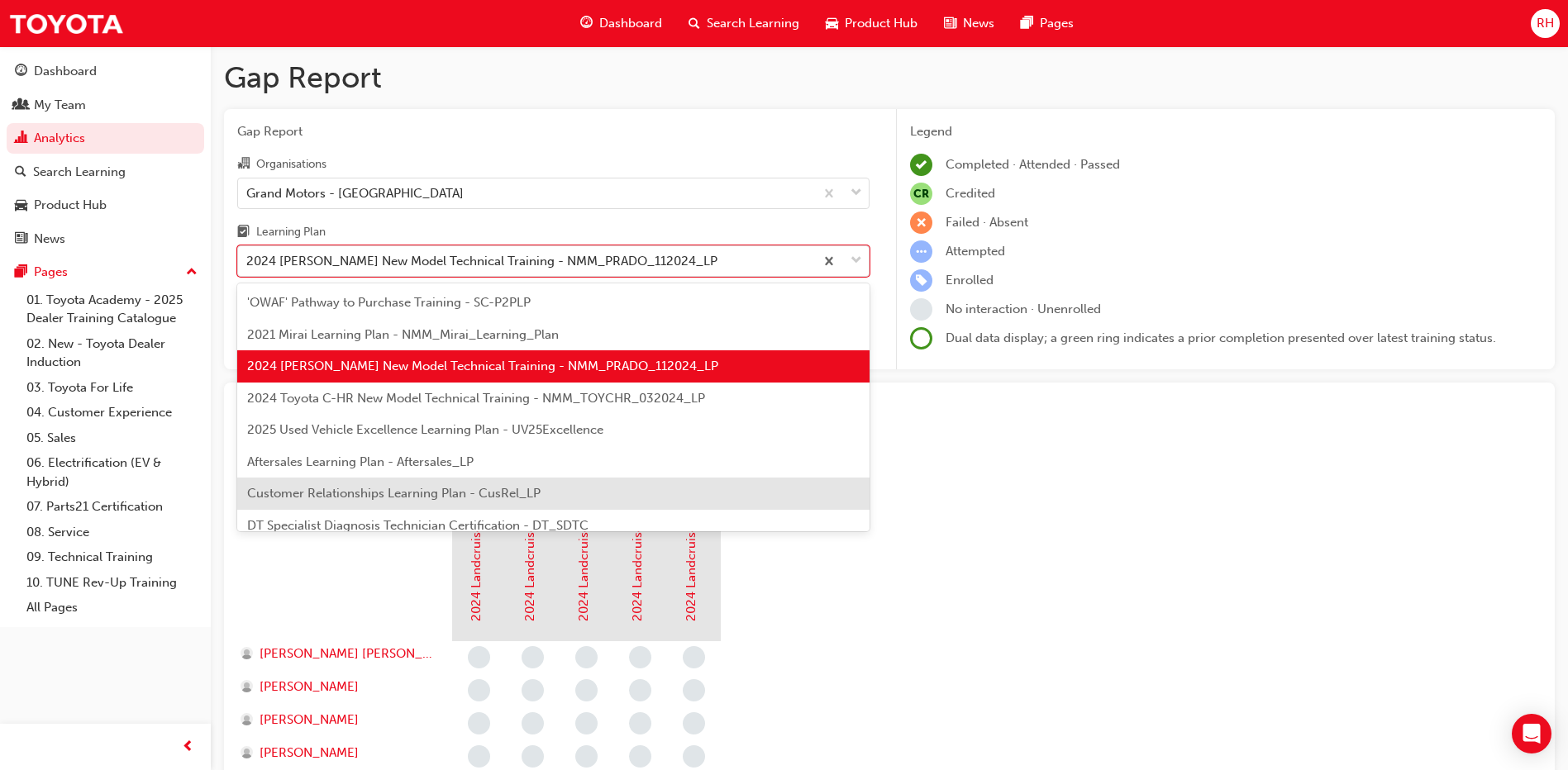
scroll to position [82, 0]
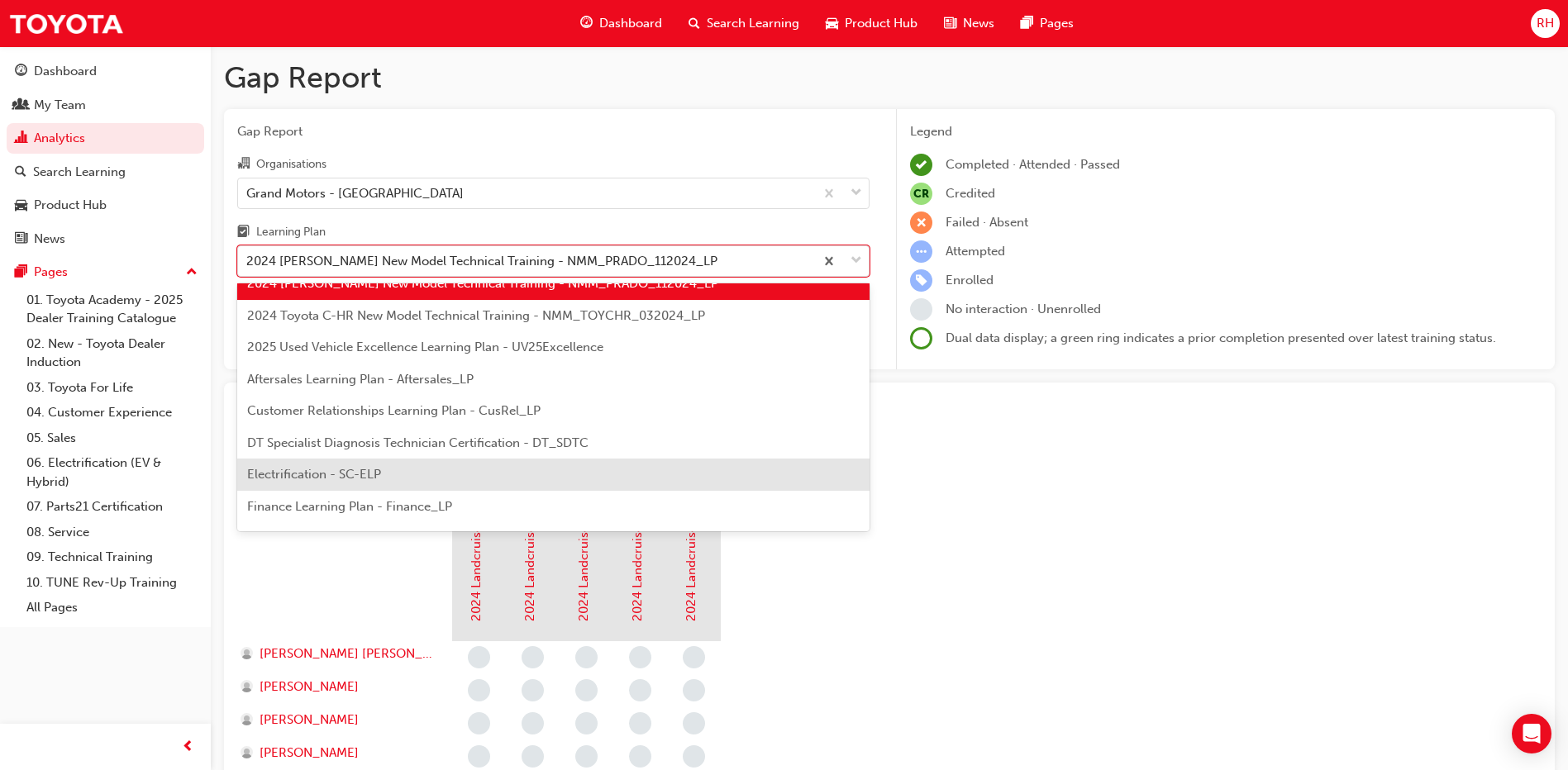
click at [356, 477] on span "Electrification - SC-ELP" at bounding box center [314, 474] width 134 height 15
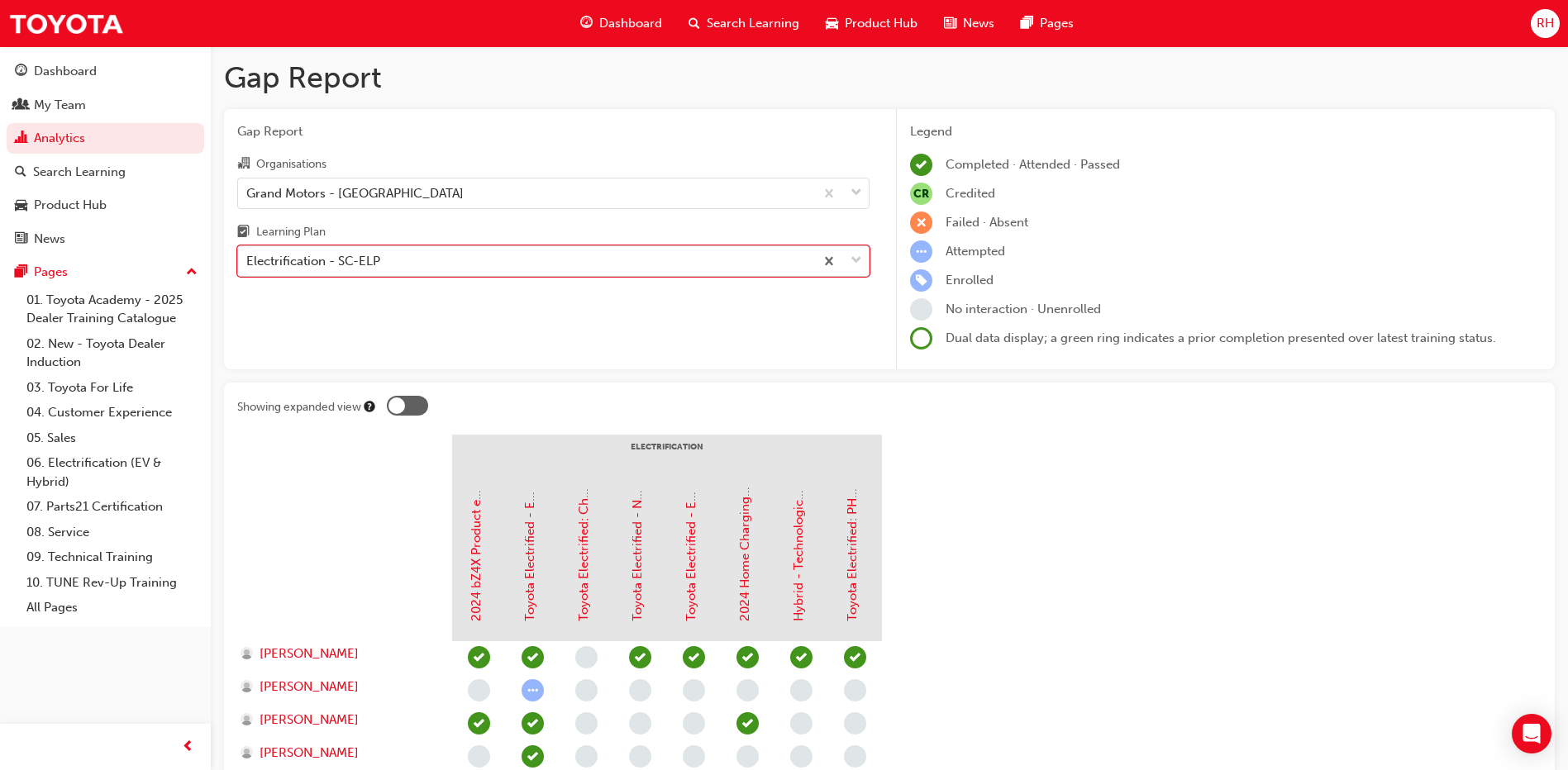
click at [524, 255] on div "Electrification - SC-ELP" at bounding box center [526, 262] width 576 height 29
click at [248, 255] on input "Learning Plan option Electrification - SC-ELP, selected. 0 results available. S…" at bounding box center [247, 261] width 2 height 14
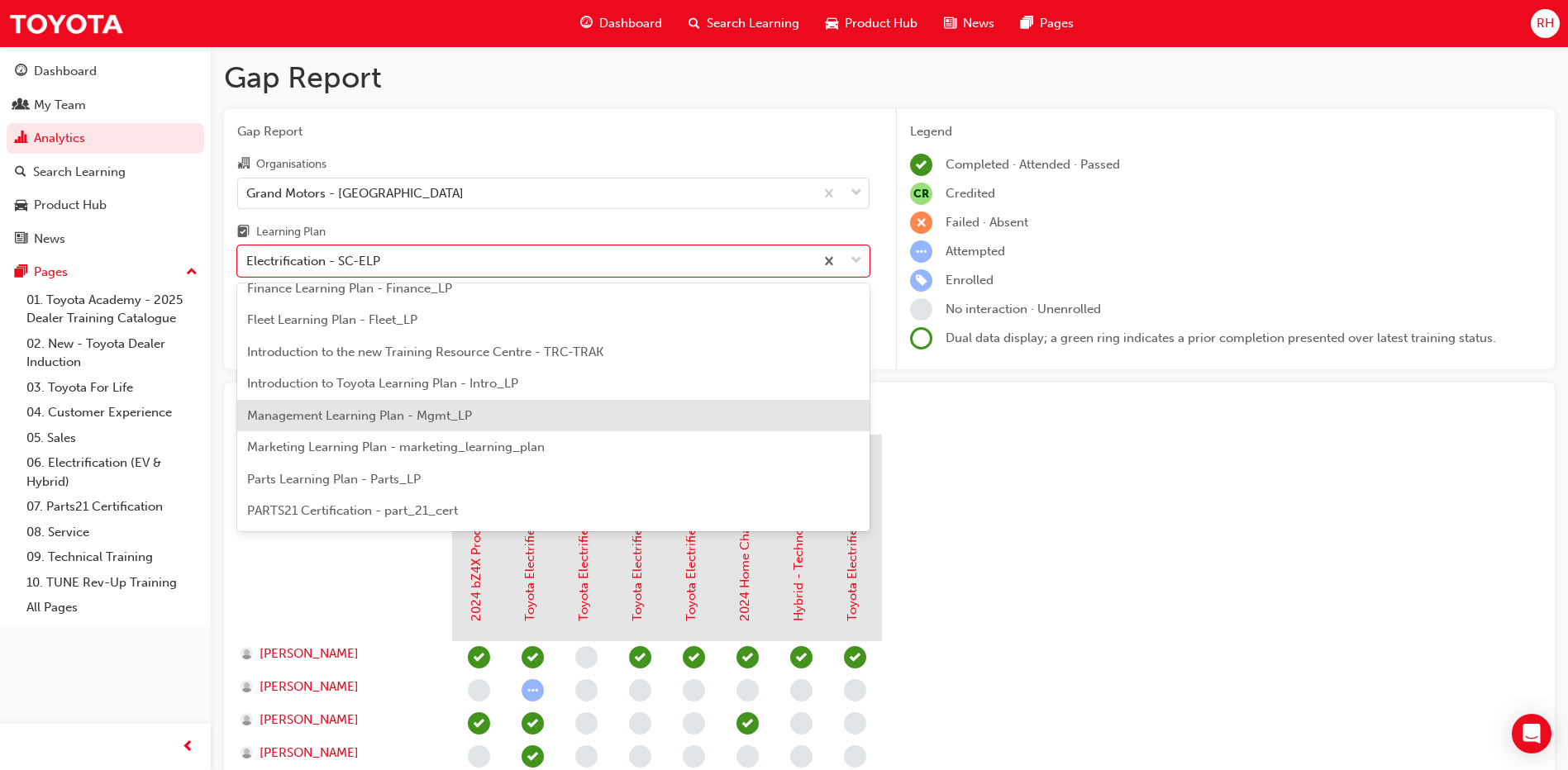
scroll to position [384, 0]
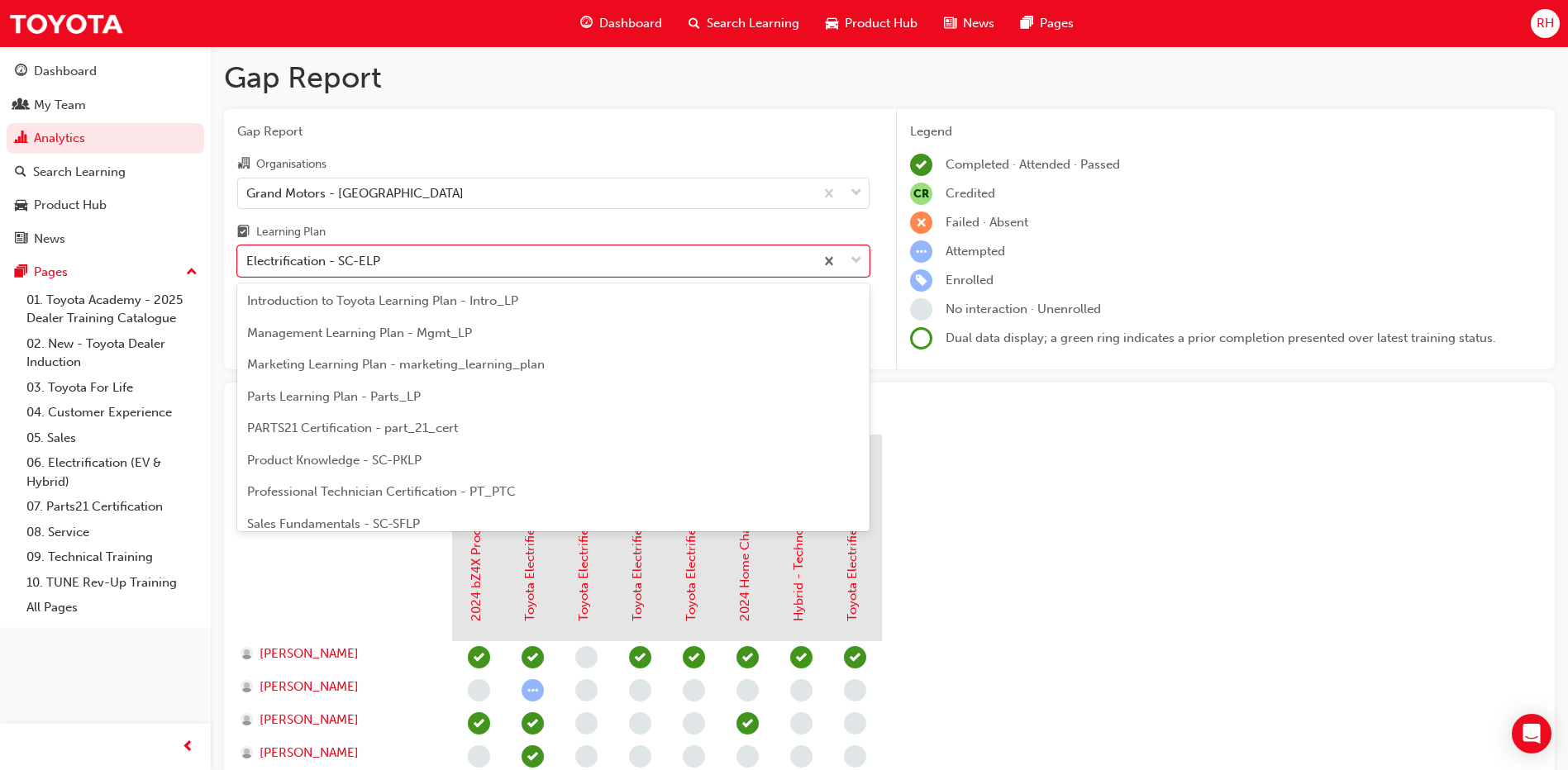
click at [335, 454] on span "Product Knowledge - SC-PKLP" at bounding box center [334, 460] width 175 height 15
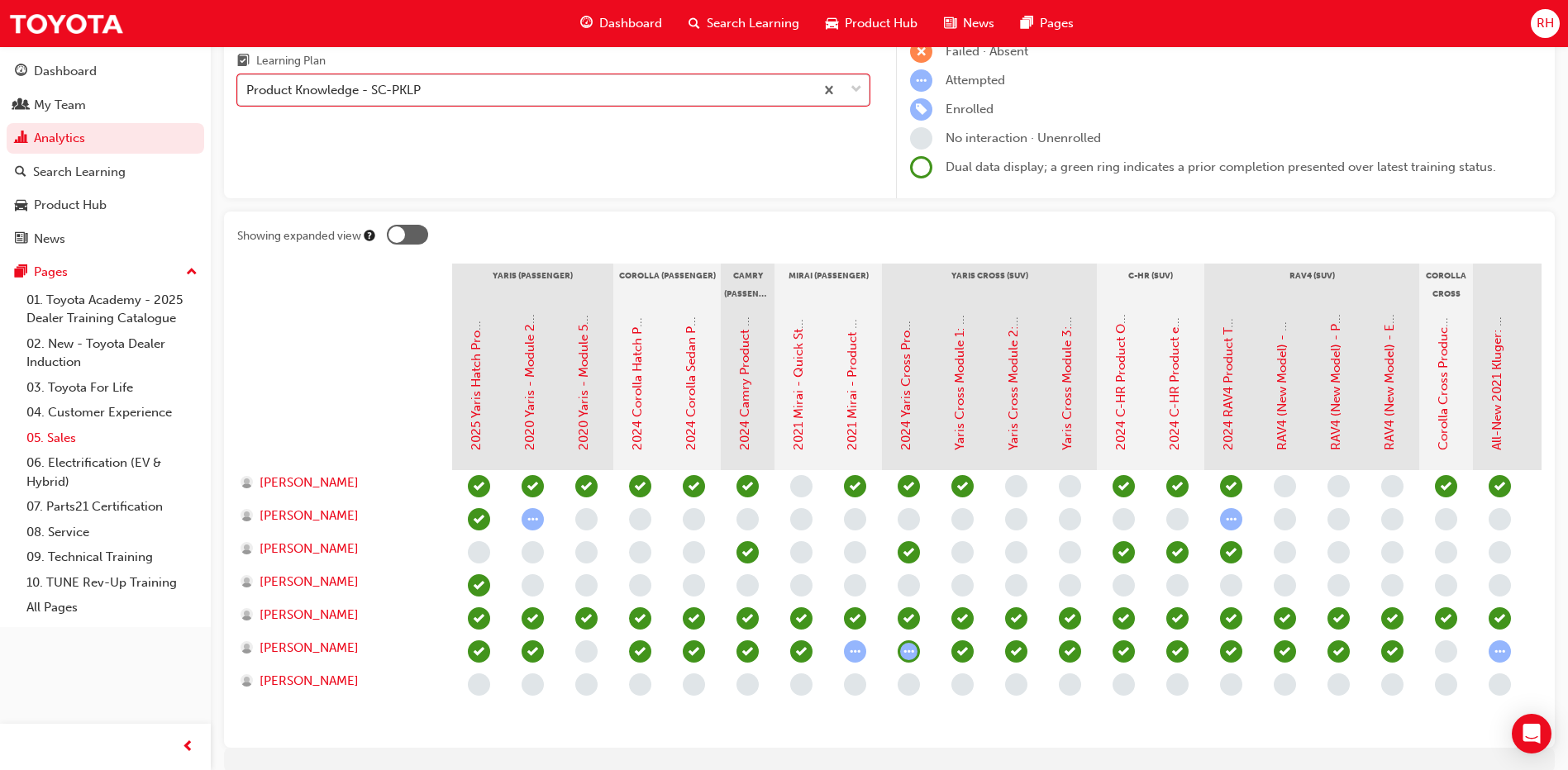
scroll to position [254, 0]
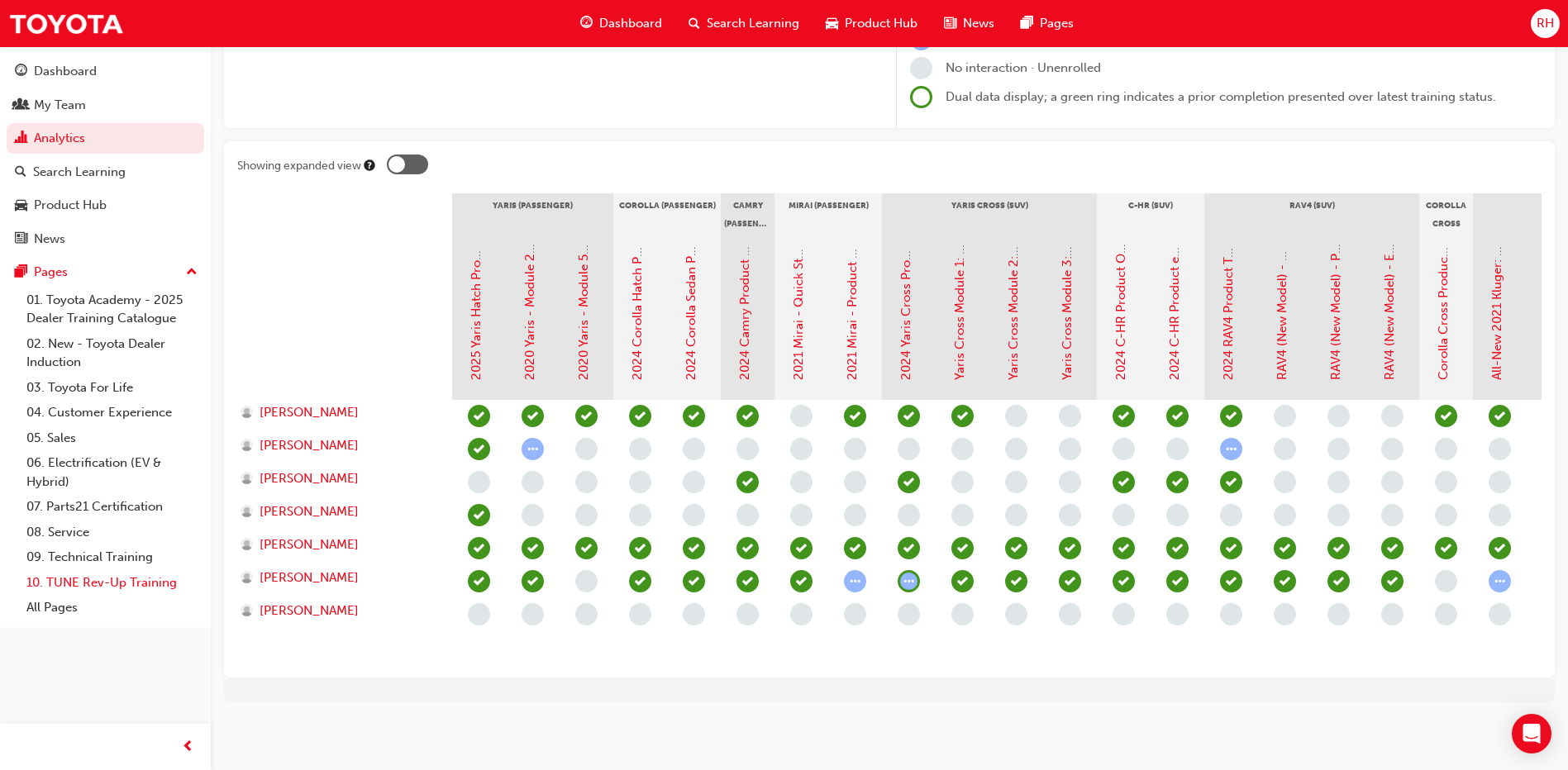
click at [97, 584] on link "10. TUNE Rev-Up Training" at bounding box center [112, 583] width 185 height 26
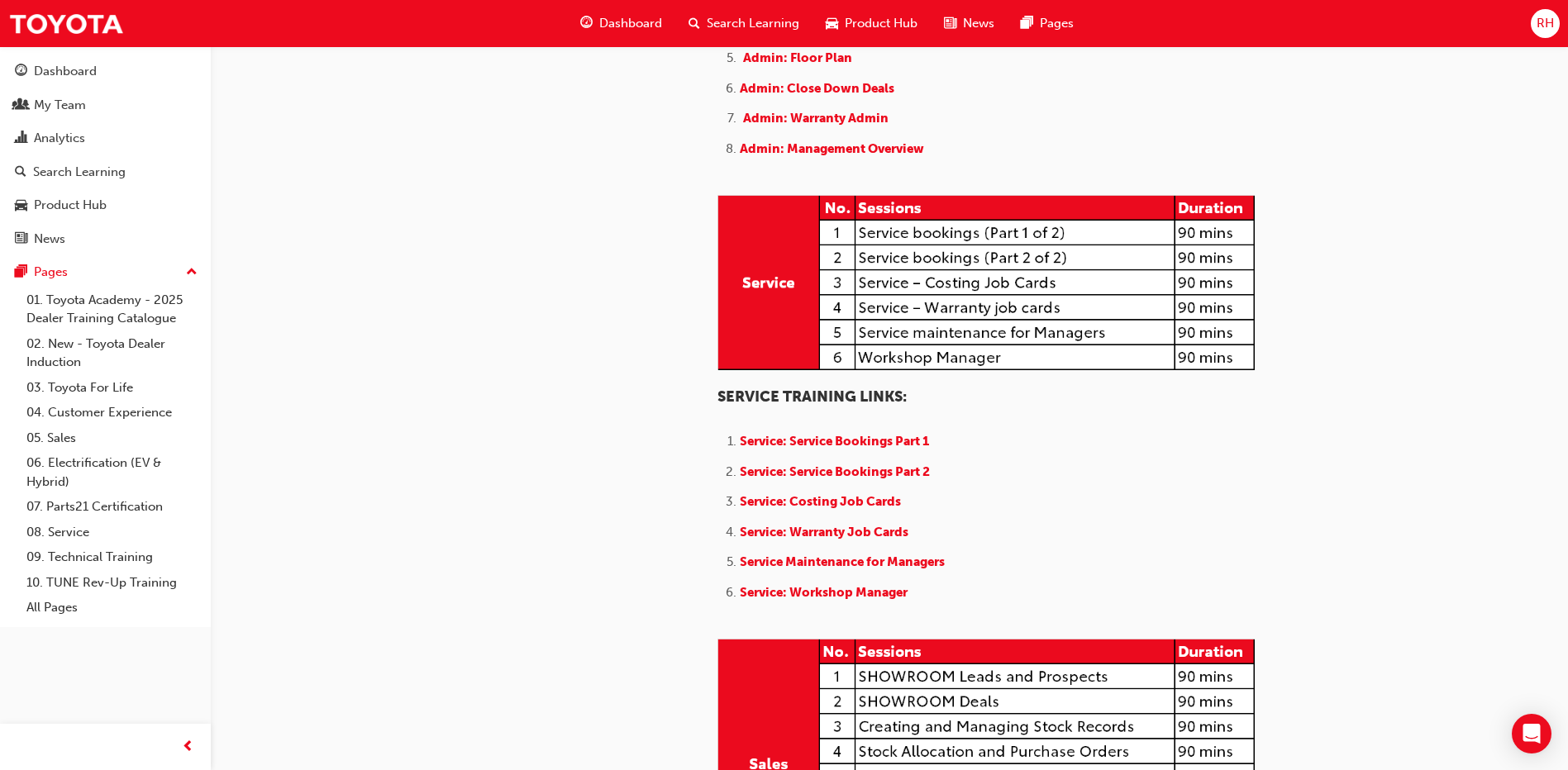
scroll to position [1075, 0]
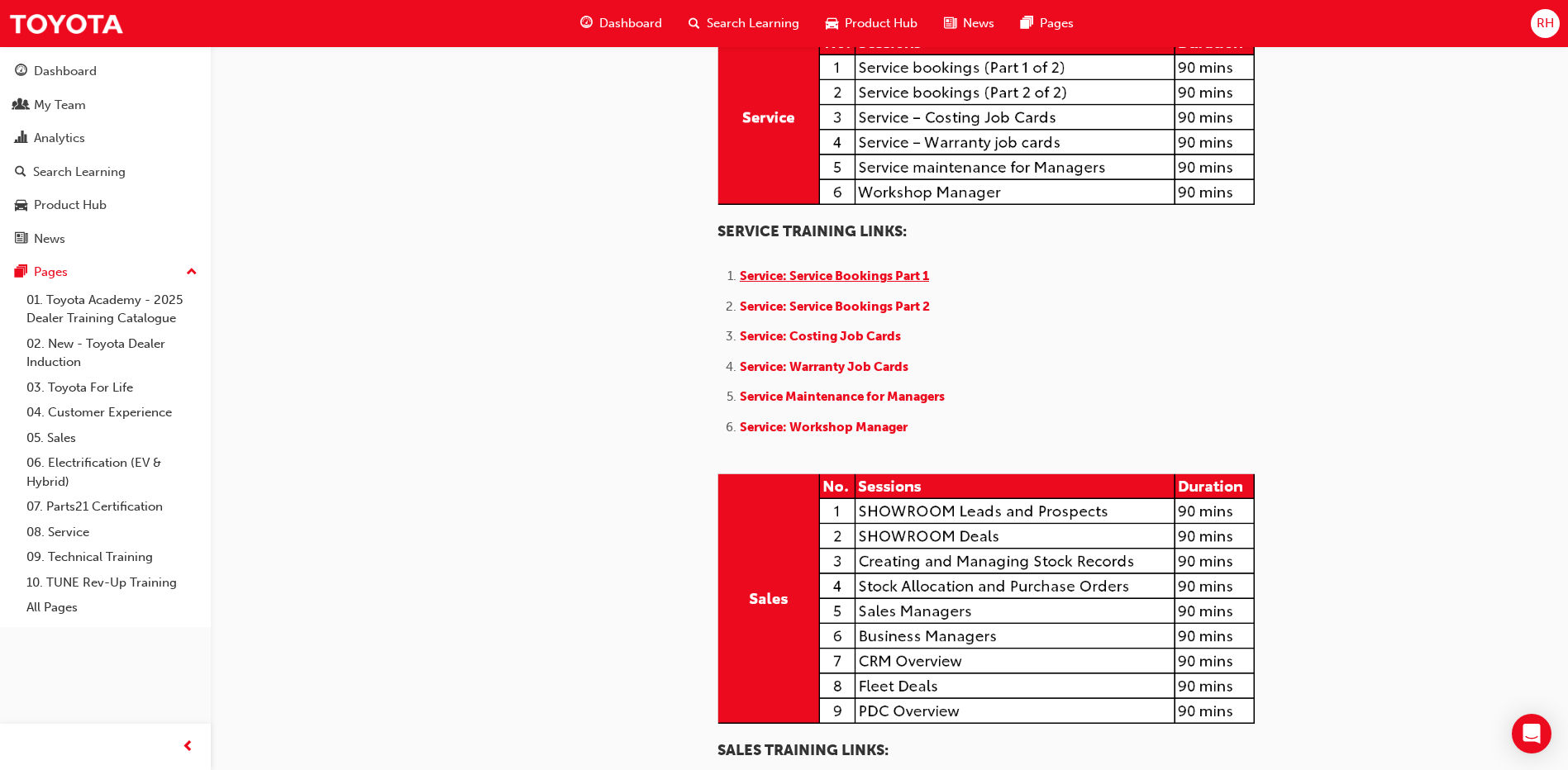
click at [868, 283] on span "Service: Service Bookings Part 1" at bounding box center [834, 276] width 189 height 15
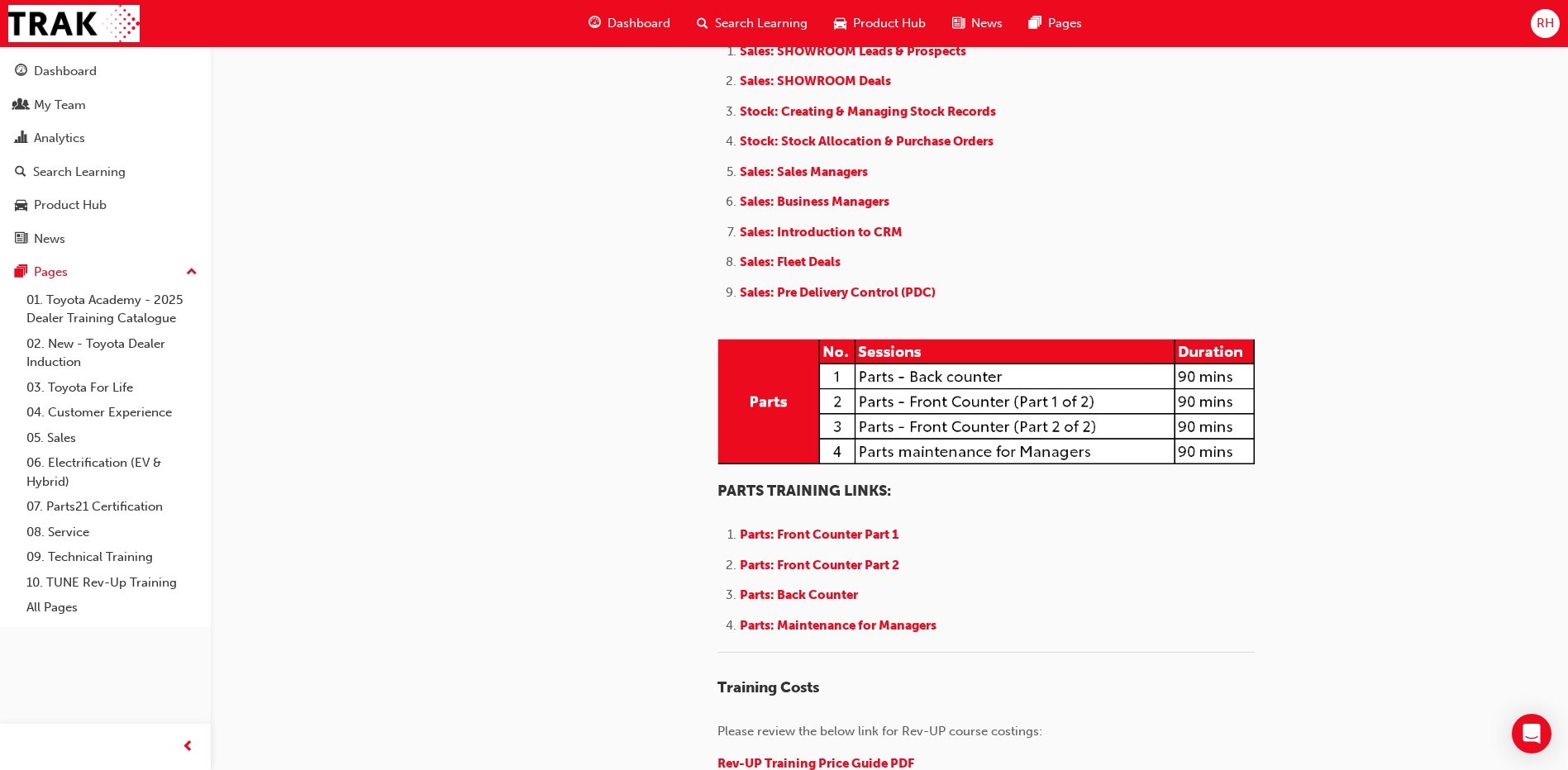
scroll to position [2232, 0]
